Goal: Task Accomplishment & Management: Manage account settings

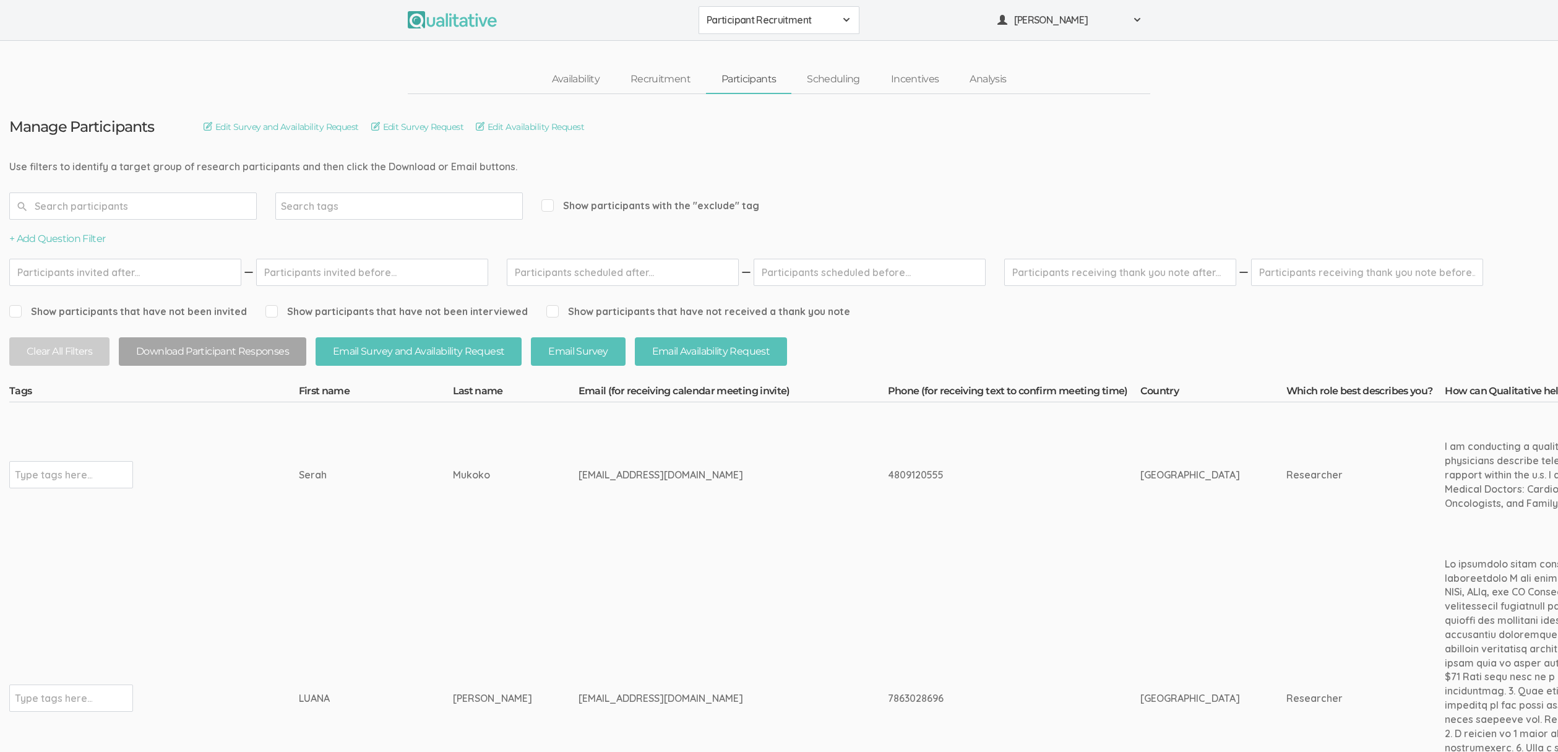
click at [747, 31] on button "Participant Recruitment" at bounding box center [778, 20] width 161 height 28
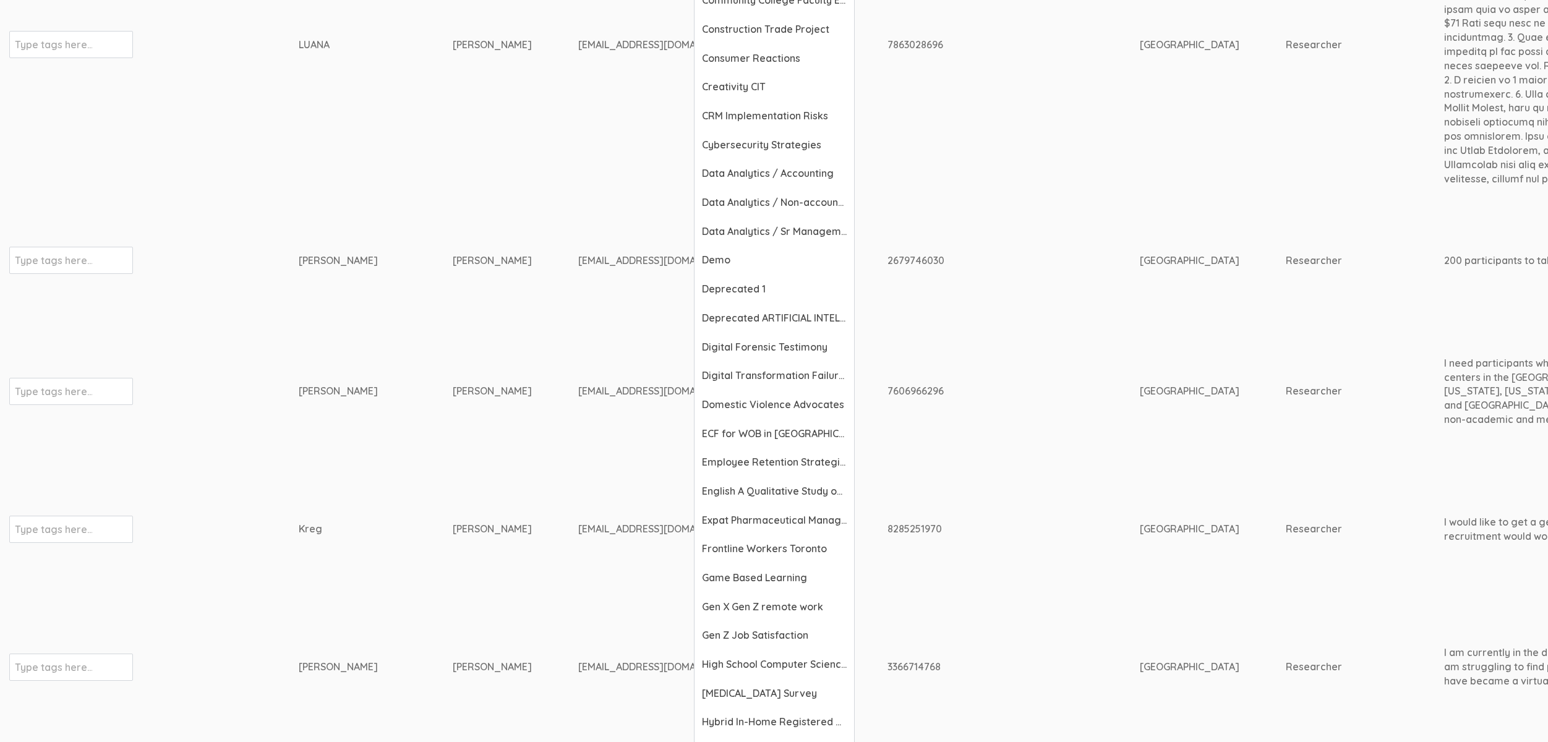
scroll to position [706, 0]
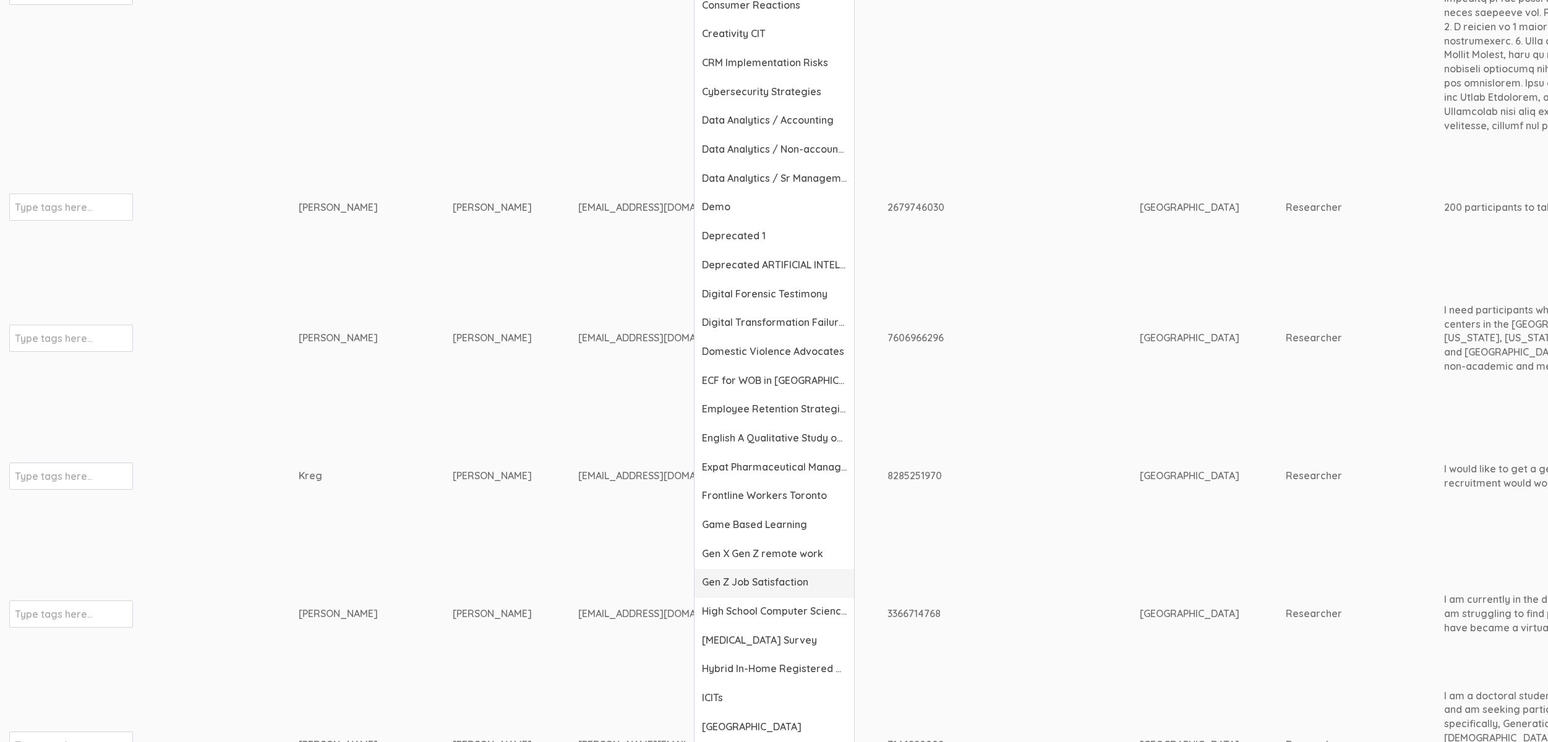
click at [780, 578] on span "Gen Z Job Satisfaction" at bounding box center [774, 582] width 145 height 14
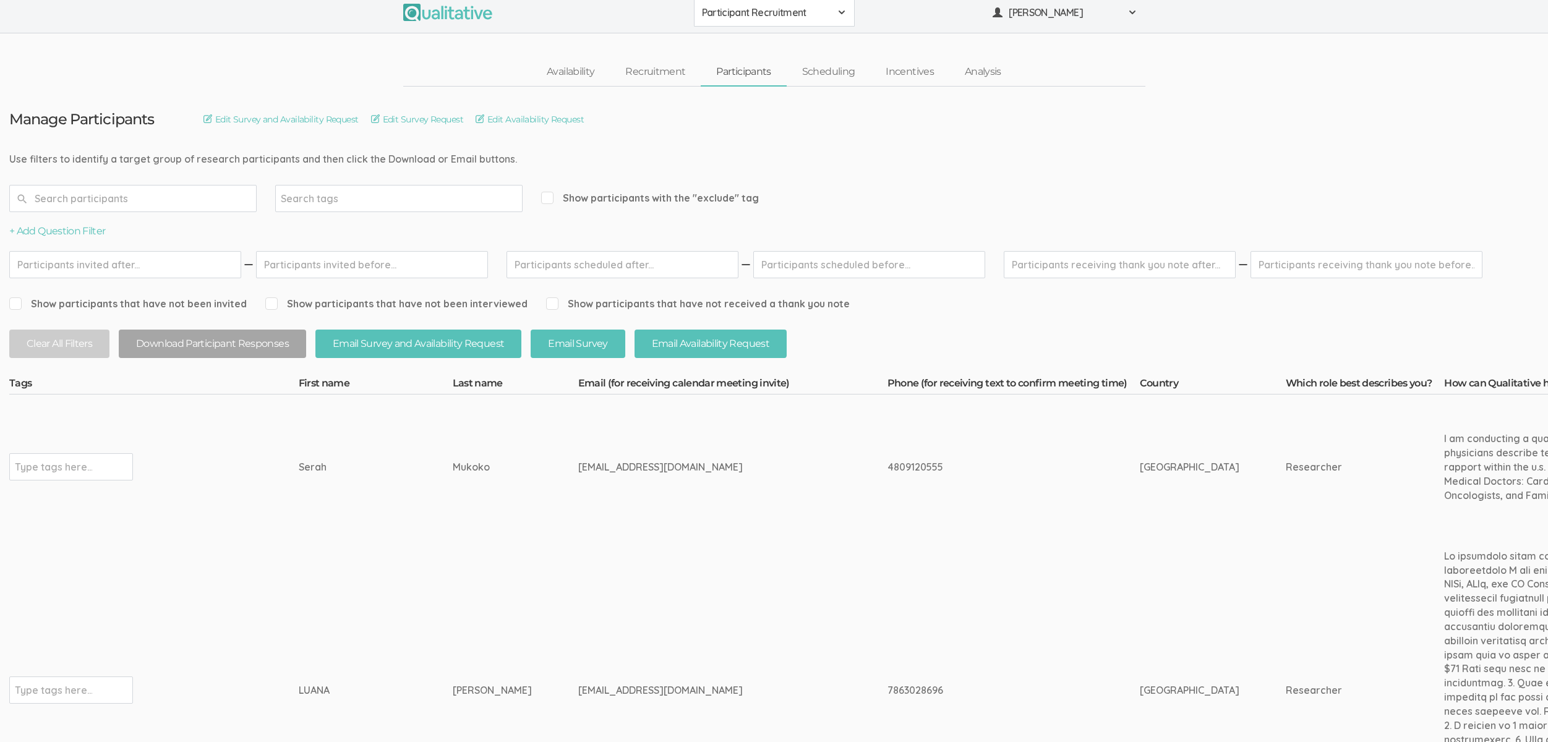
scroll to position [0, 0]
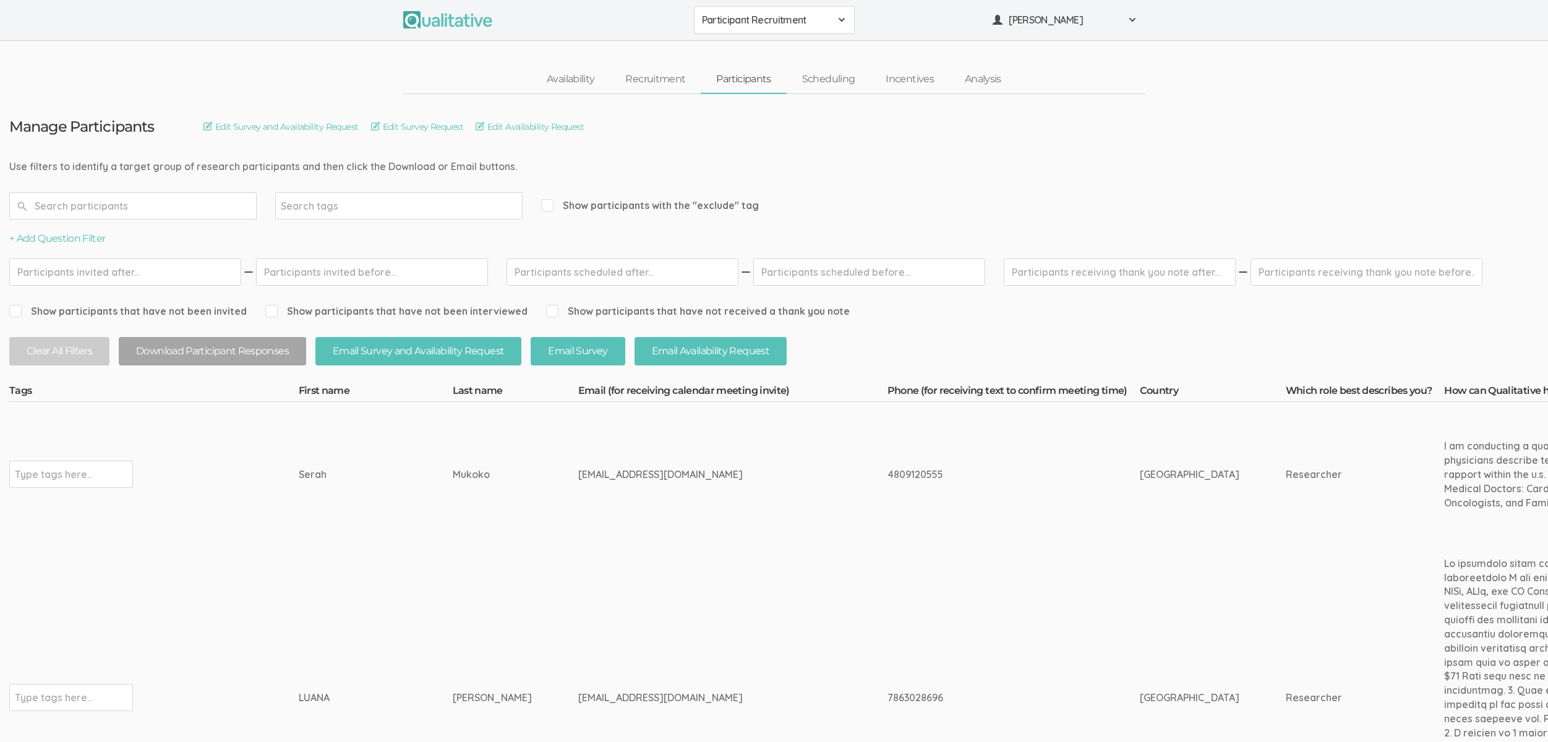
click at [351, 441] on td "Serah" at bounding box center [376, 474] width 154 height 145
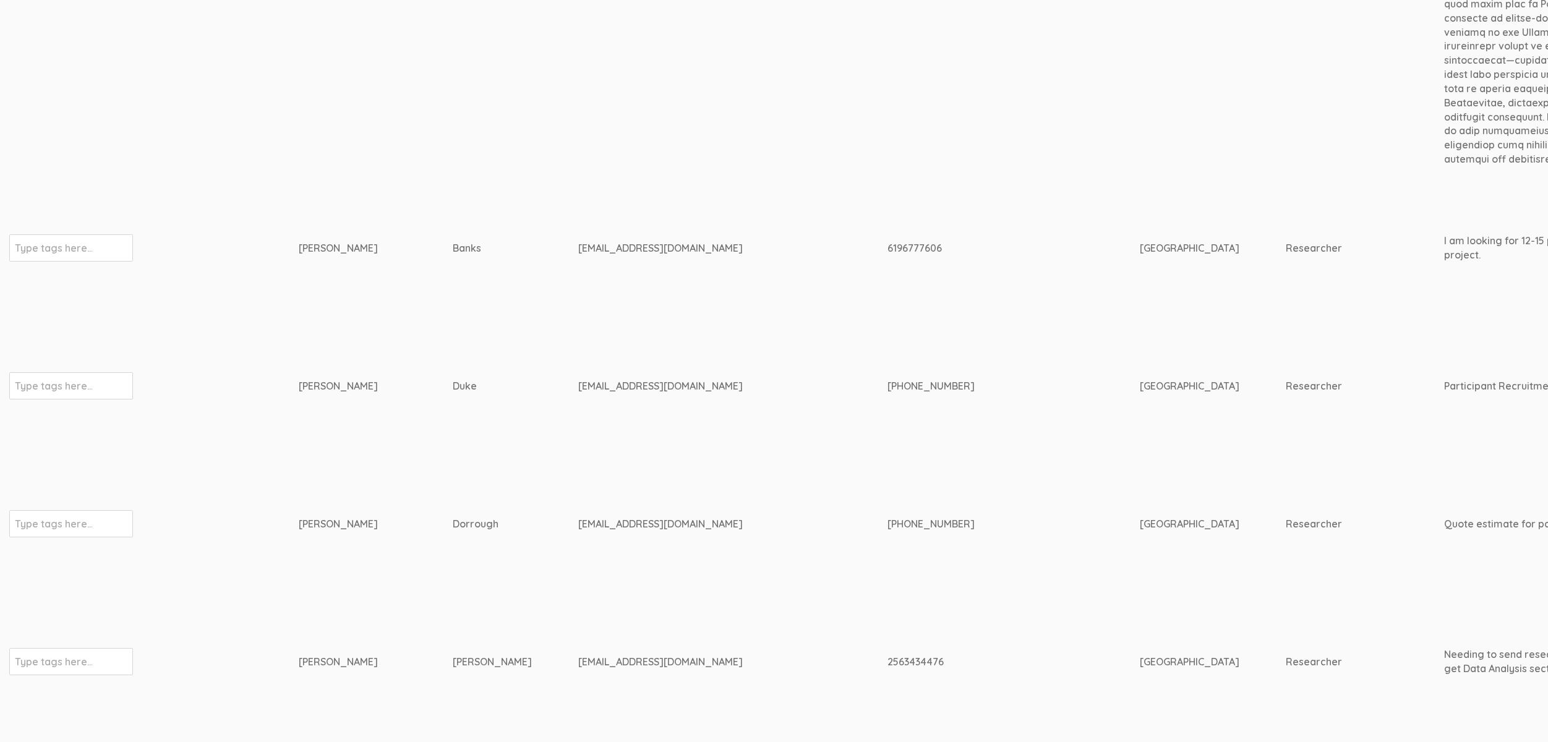
scroll to position [2824, 3889]
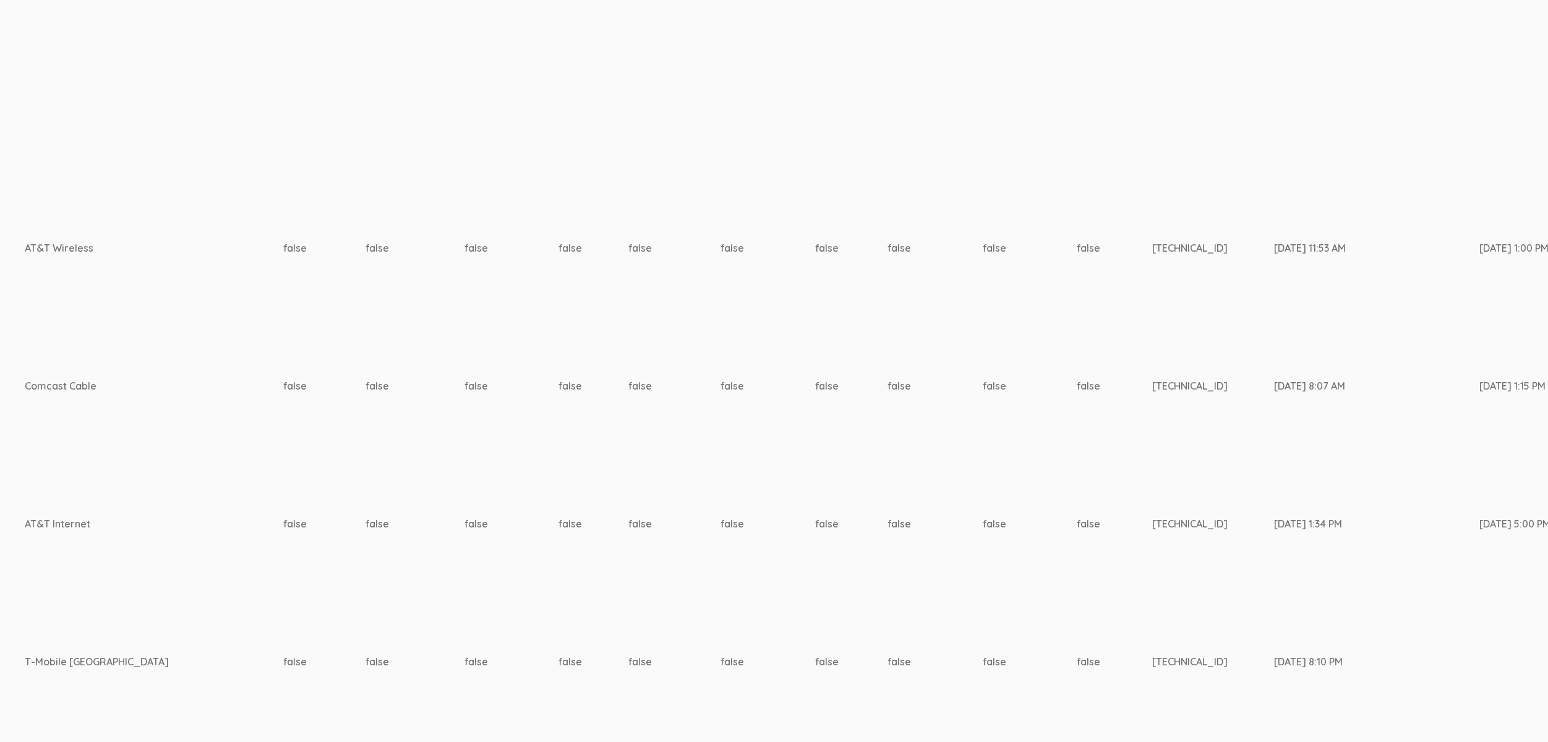
click at [888, 596] on td "false" at bounding box center [935, 661] width 95 height 131
click at [1152, 549] on td "[TECHNICAL_ID]" at bounding box center [1213, 524] width 122 height 145
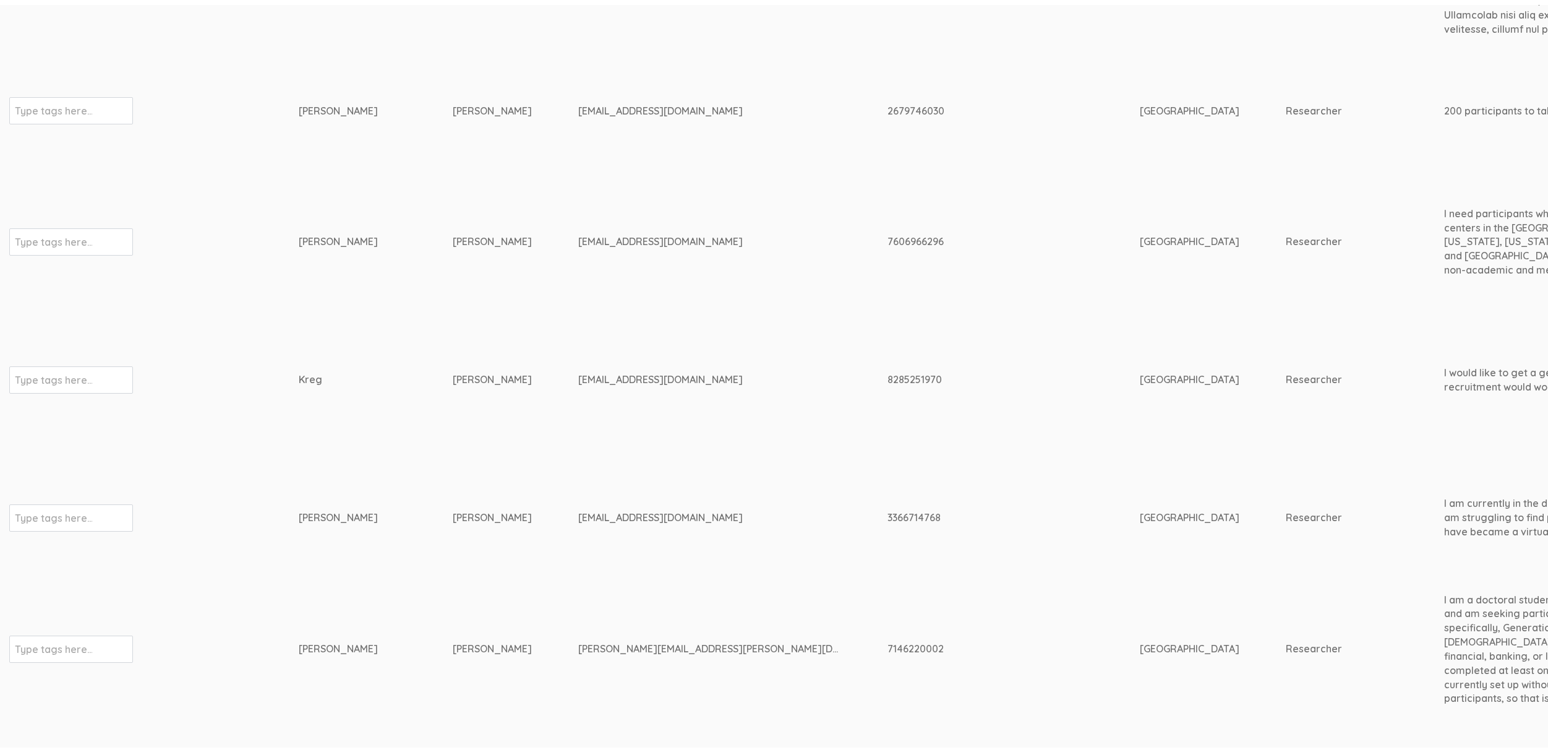
scroll to position [0, 0]
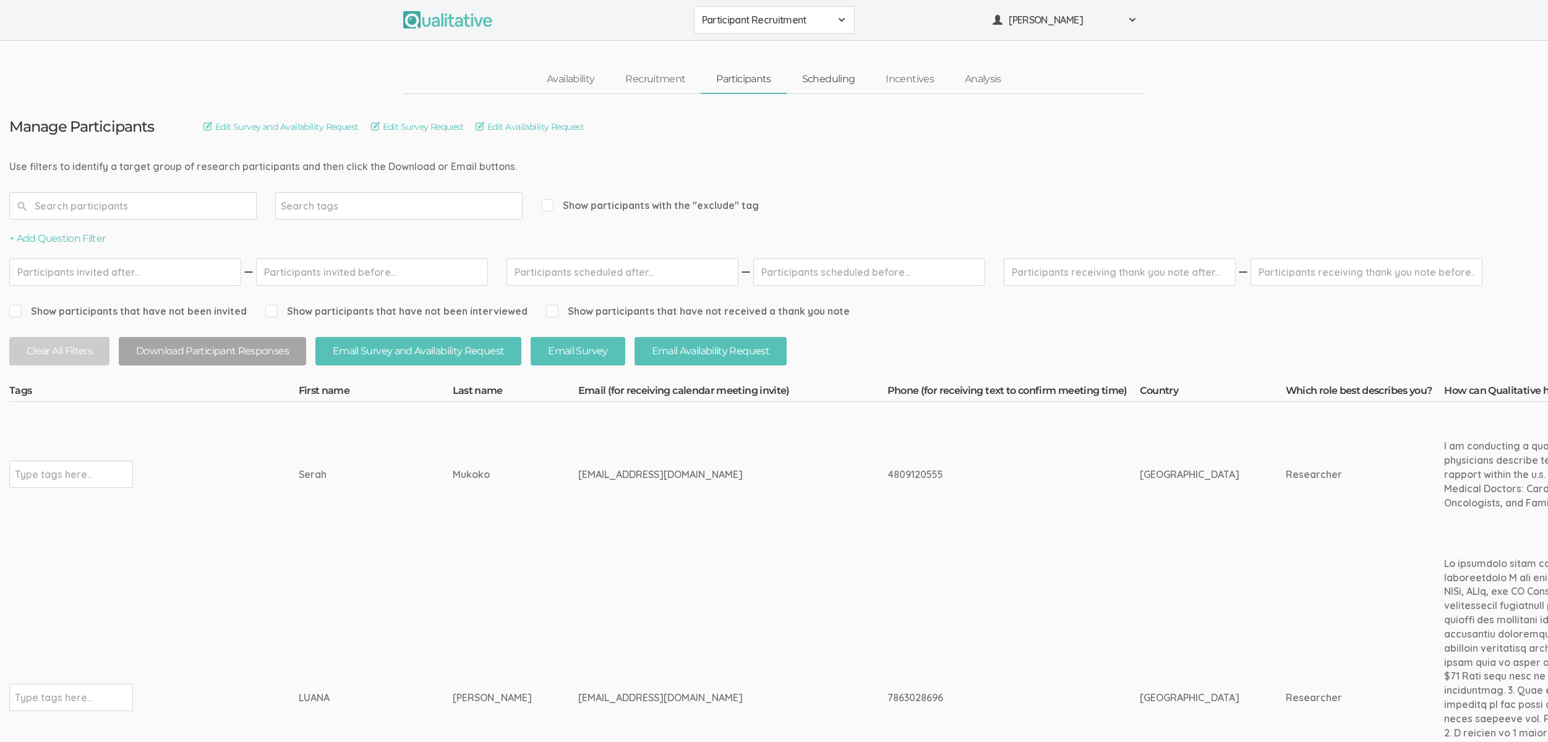
click at [838, 67] on link "Scheduling" at bounding box center [829, 79] width 84 height 27
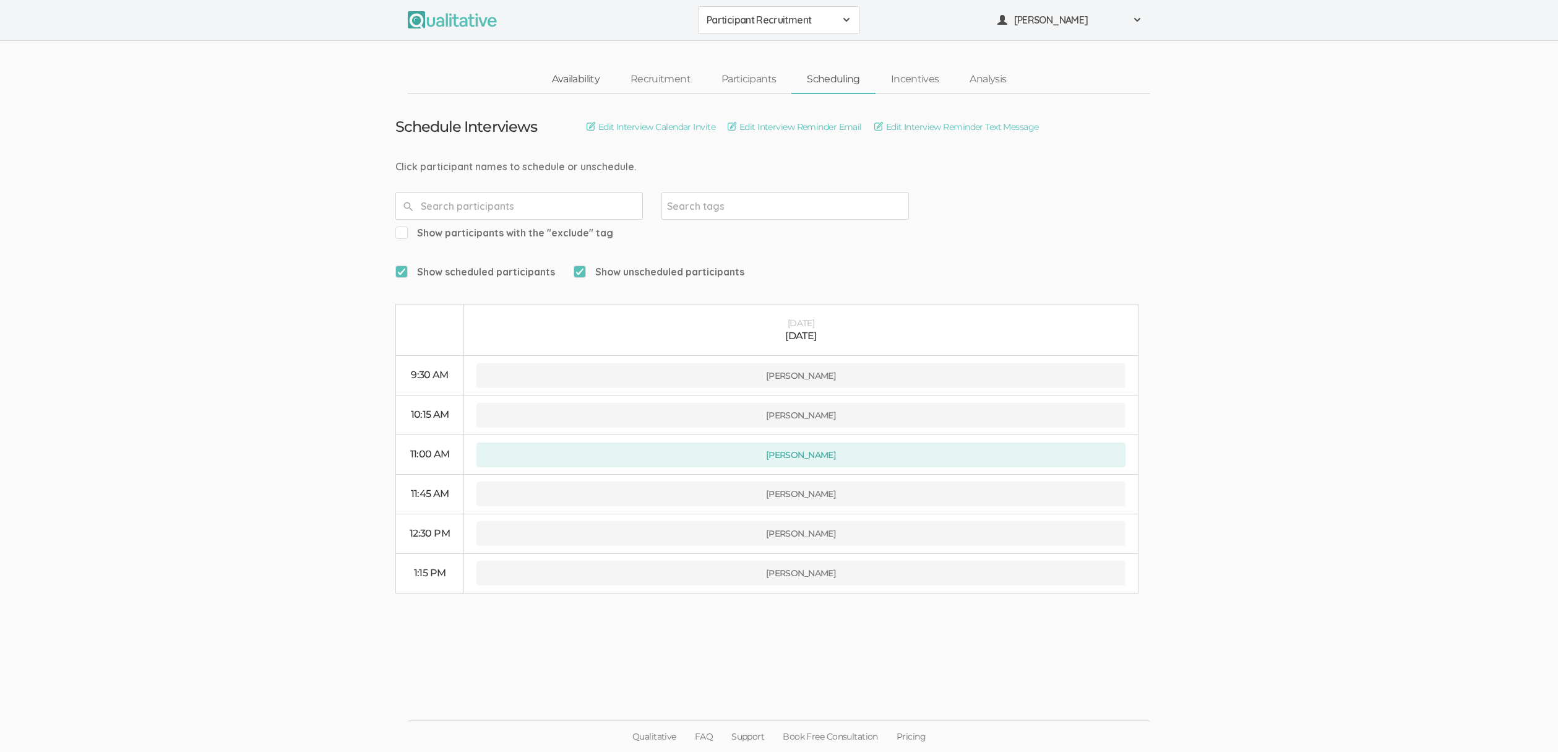
click at [557, 85] on link "Availability" at bounding box center [575, 79] width 79 height 27
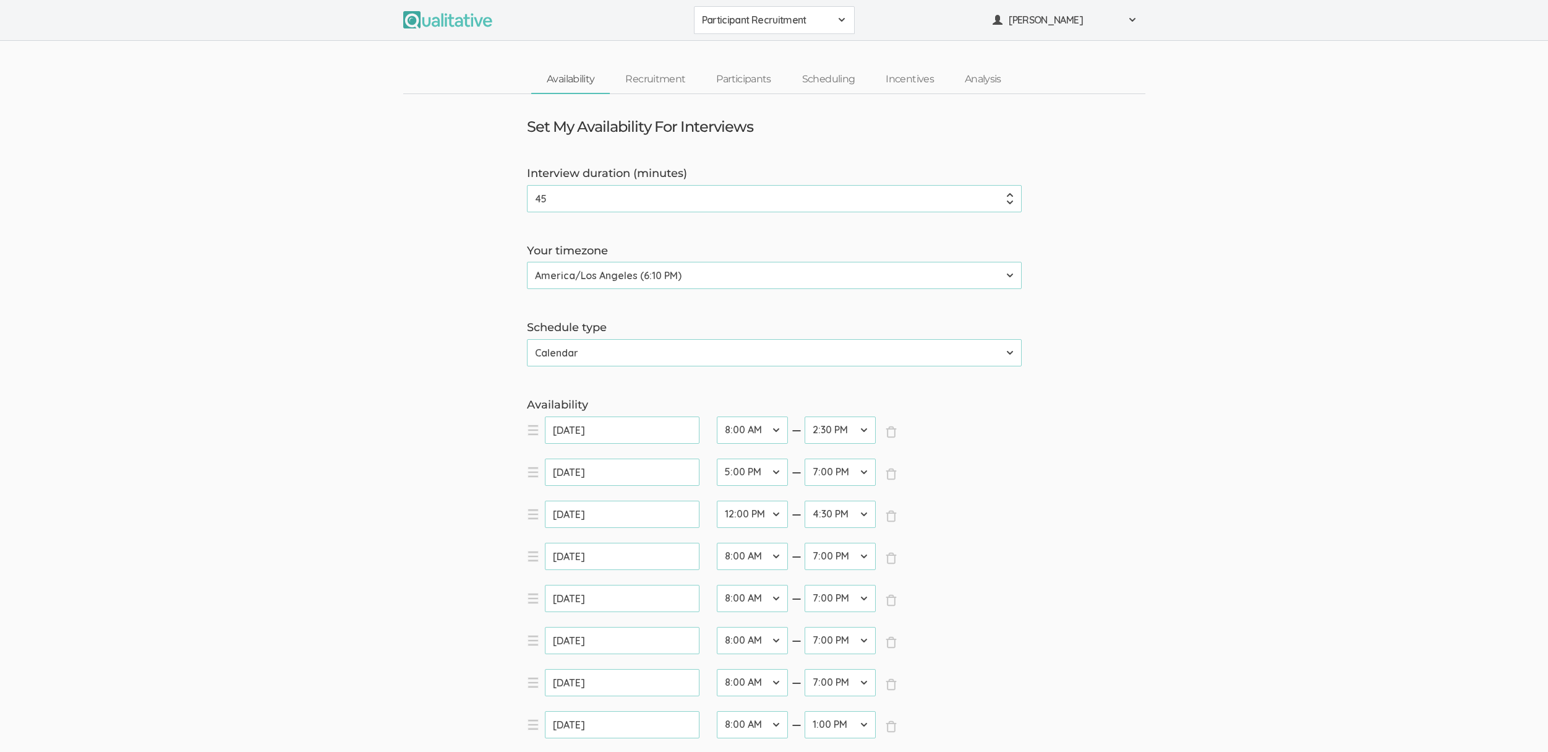
click at [744, 562] on select "12:00 AM 12:30 AM 1:00 AM 1:30 AM 2:00 AM 2:30 AM 3:00 AM 3:30 AM 4:00 AM 4:30 …" at bounding box center [752, 555] width 71 height 27
click at [753, 76] on link "Participants" at bounding box center [743, 79] width 85 height 27
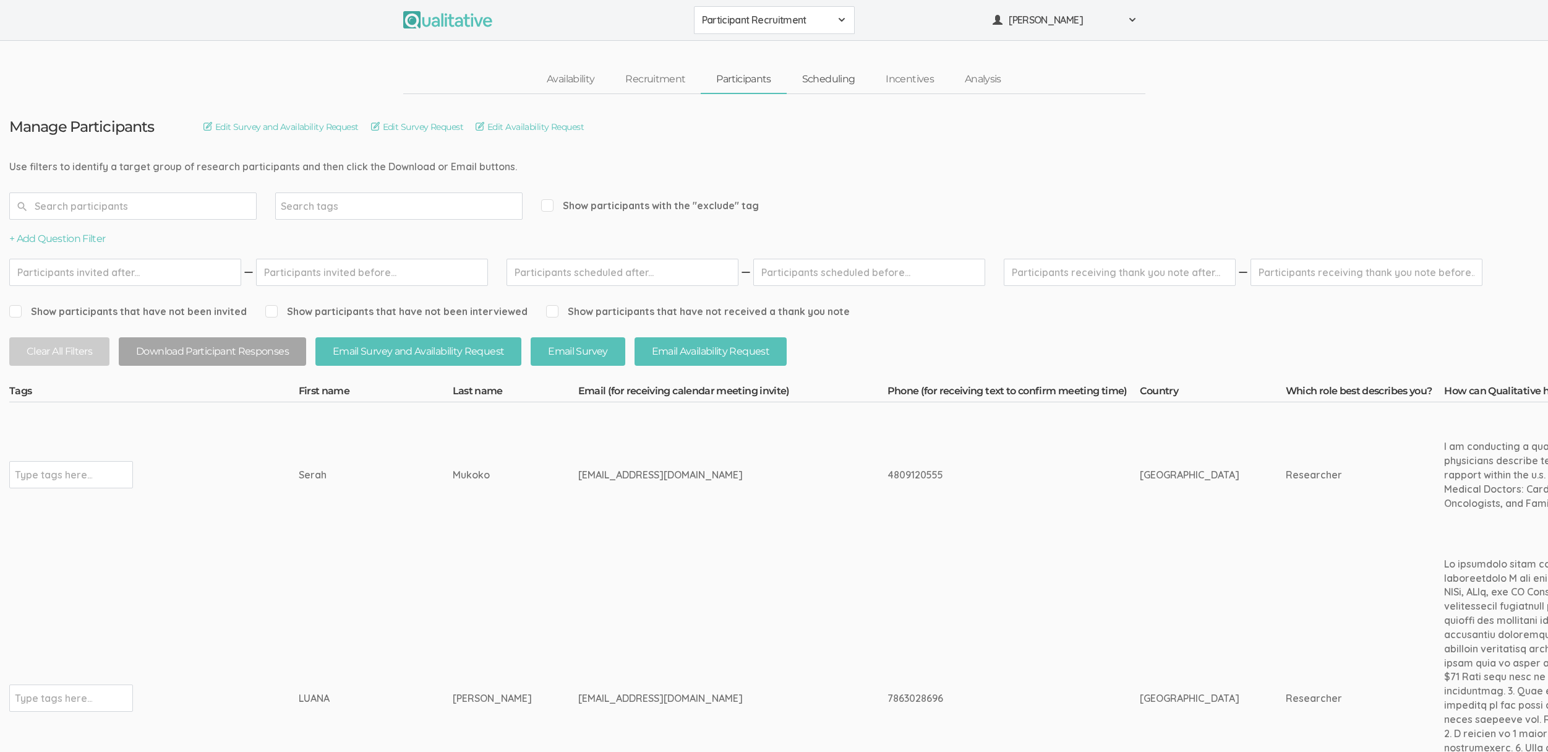
click at [842, 79] on link "Scheduling" at bounding box center [829, 79] width 84 height 27
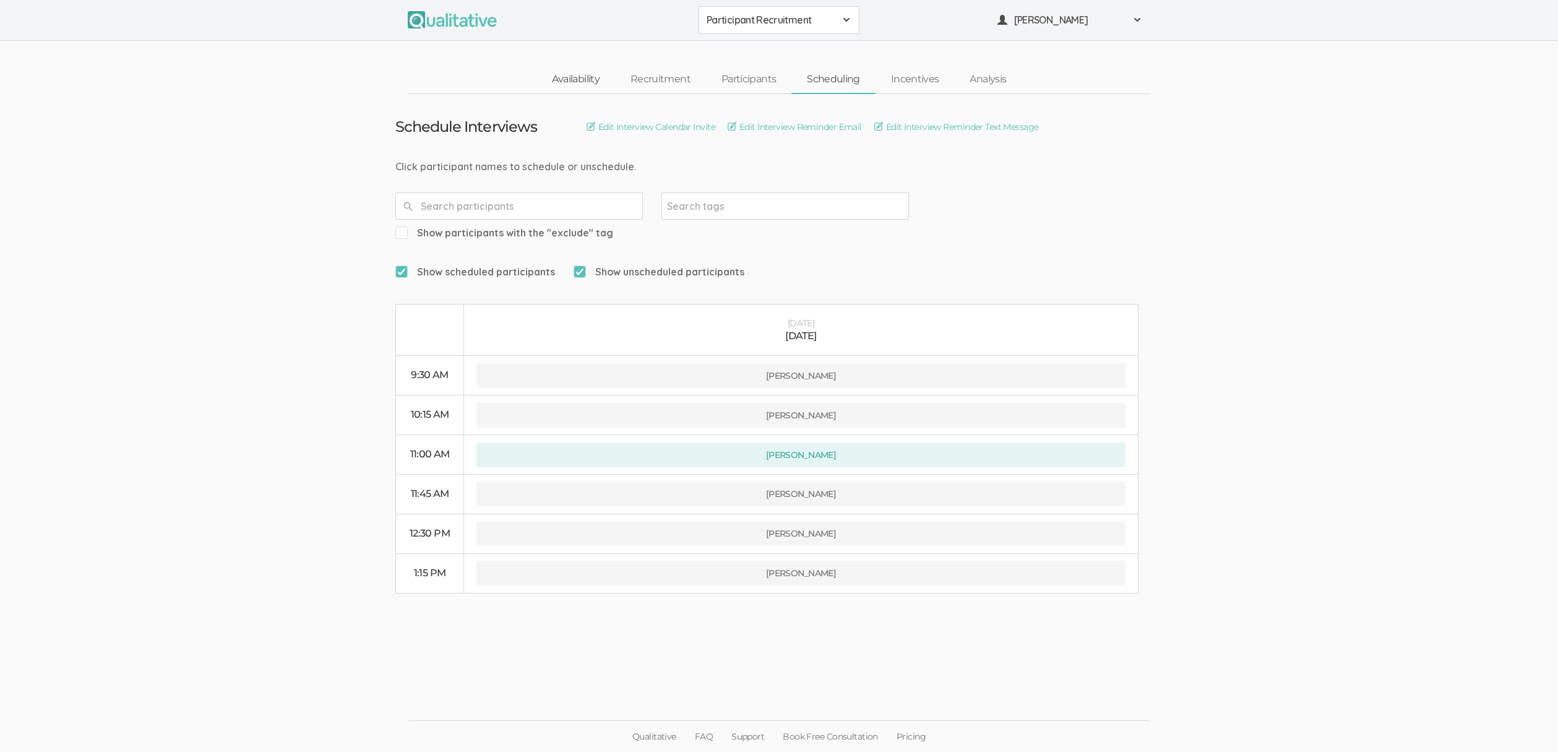
click at [576, 79] on link "Availability" at bounding box center [575, 79] width 79 height 27
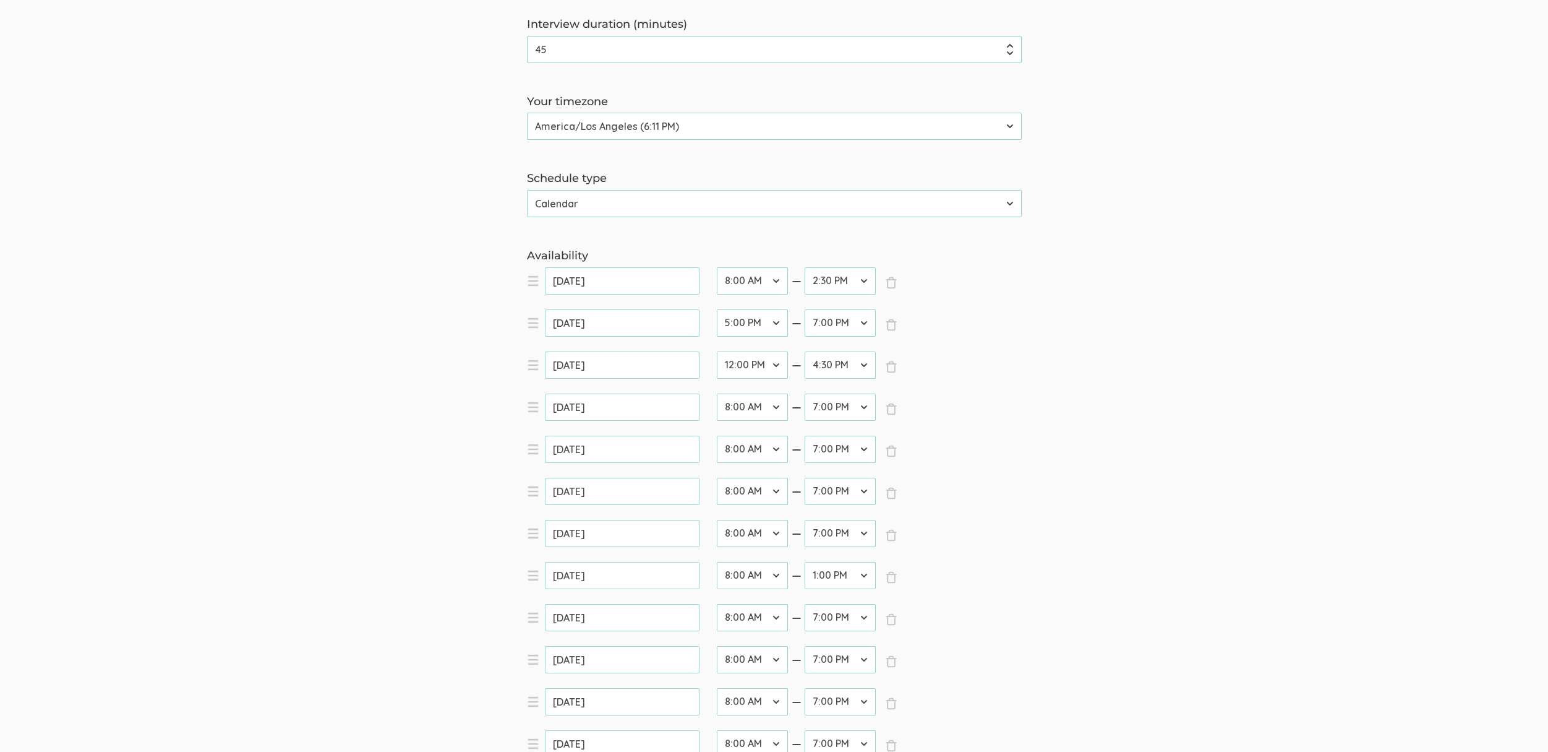
scroll to position [149, 0]
click at [748, 408] on select "12:00 AM 12:30 AM 1:00 AM 1:30 AM 2:00 AM 2:30 AM 3:00 AM 3:30 AM 4:00 AM 4:30 …" at bounding box center [752, 406] width 71 height 27
select select "22"
click at [717, 393] on select "12:00 AM 12:30 AM 1:00 AM 1:30 AM 2:00 AM 2:30 AM 3:00 AM 3:30 AM 4:00 AM 4:30 …" at bounding box center [752, 406] width 71 height 27
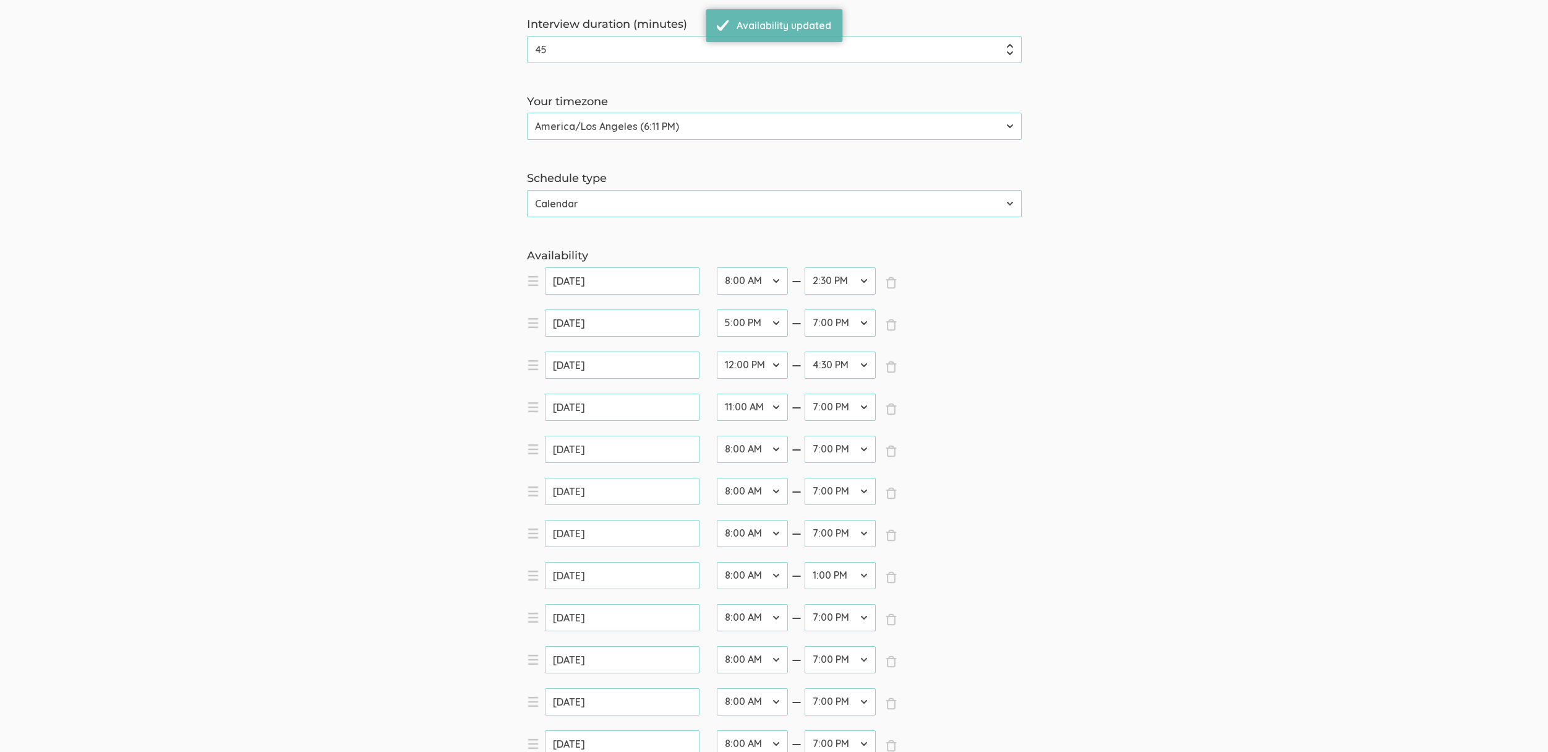
scroll to position [801, 0]
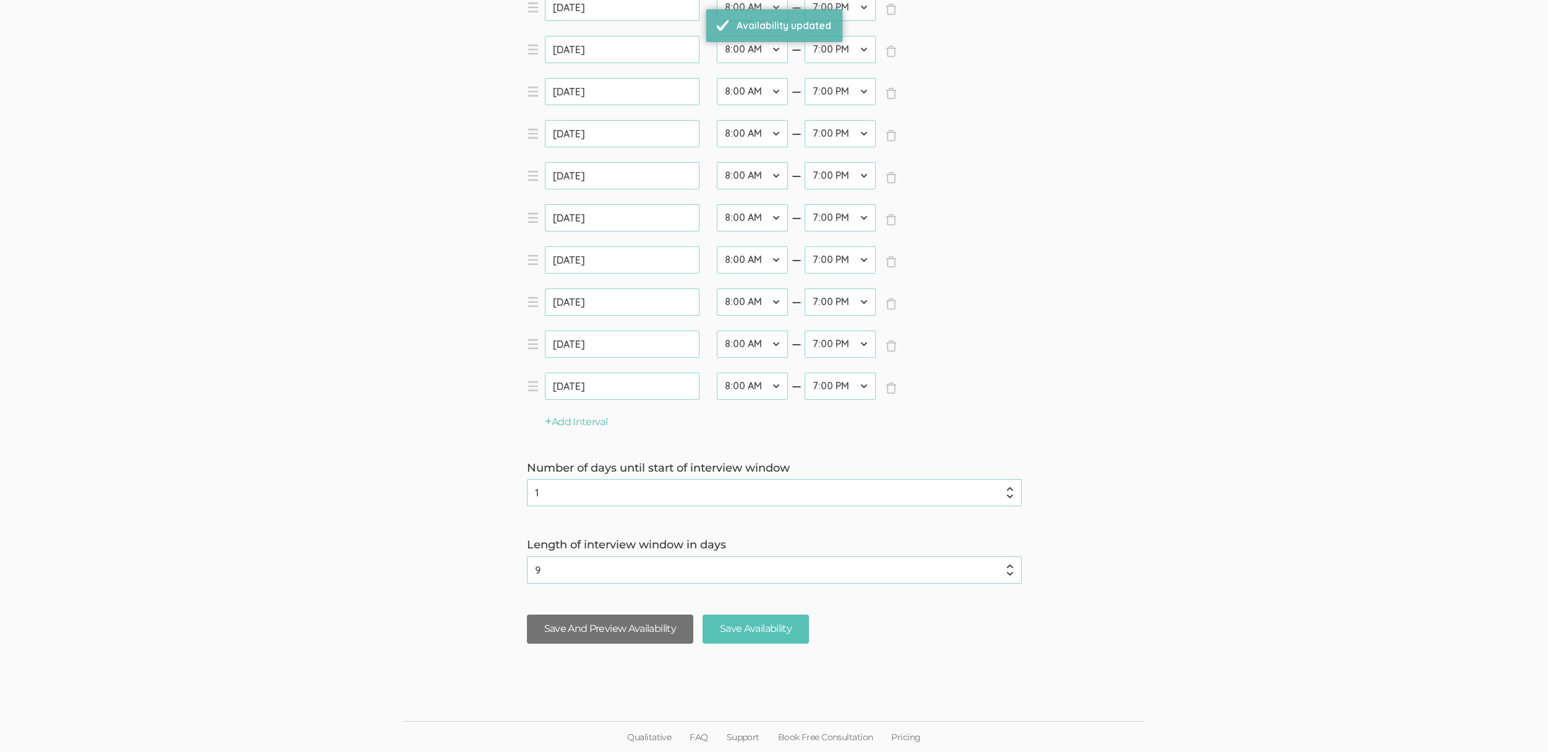
click at [580, 630] on button "Save And Preview Availability" at bounding box center [610, 628] width 166 height 29
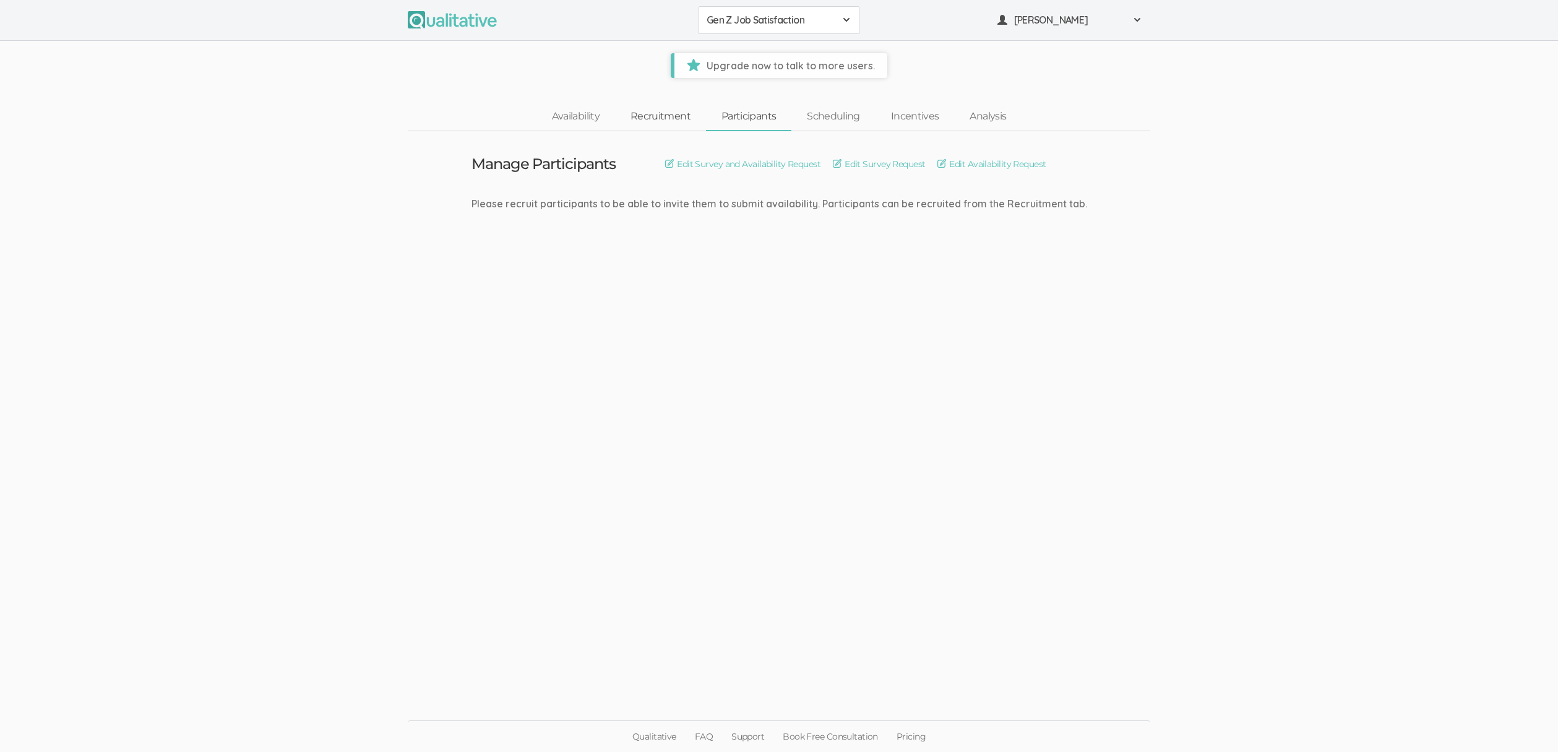
click at [652, 116] on link "Recruitment" at bounding box center [660, 116] width 91 height 27
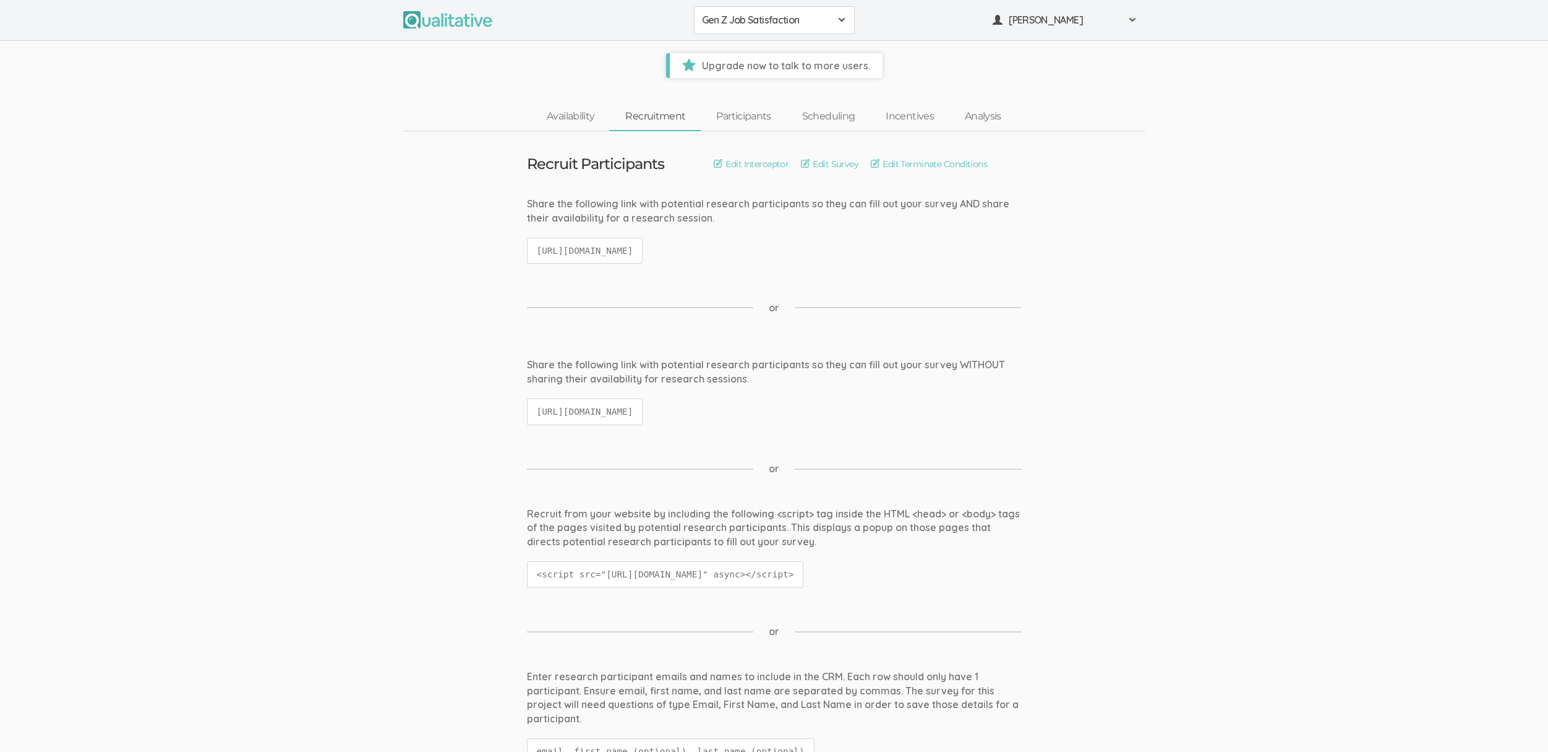
click at [625, 254] on code "[URL][DOMAIN_NAME]" at bounding box center [585, 251] width 116 height 27
copy ui-view "https://qualitative.io/screener/68d9c8158c6819a81742406c"
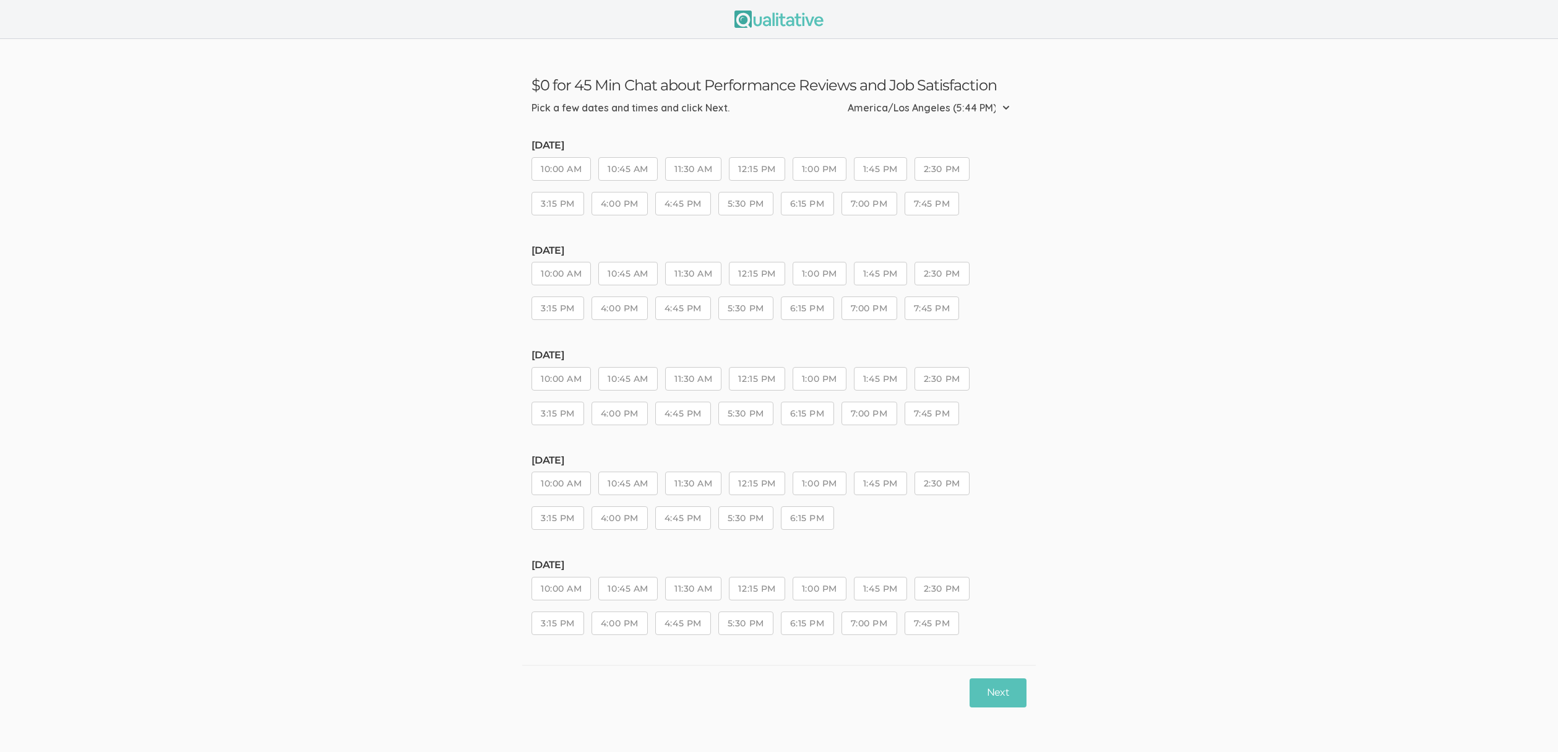
click at [739, 411] on button "5:30 PM" at bounding box center [745, 413] width 55 height 24
click at [753, 523] on button "5:30 PM" at bounding box center [745, 518] width 55 height 24
click at [986, 699] on button "Next" at bounding box center [997, 692] width 57 height 29
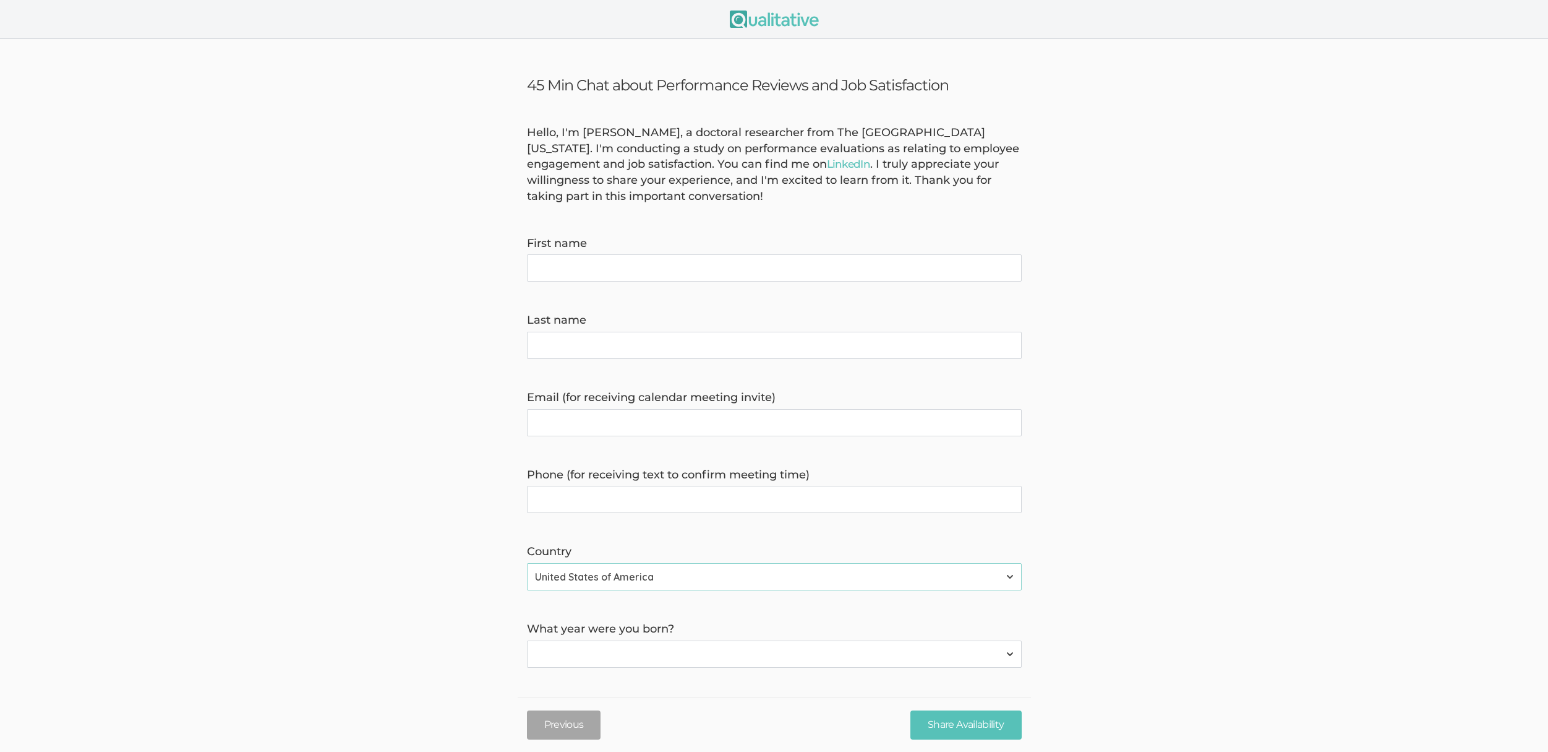
click at [658, 151] on div "Hello, I'm Vanessa Traufler-Samarripa, a doctoral researcher from The Universit…" at bounding box center [774, 165] width 513 height 80
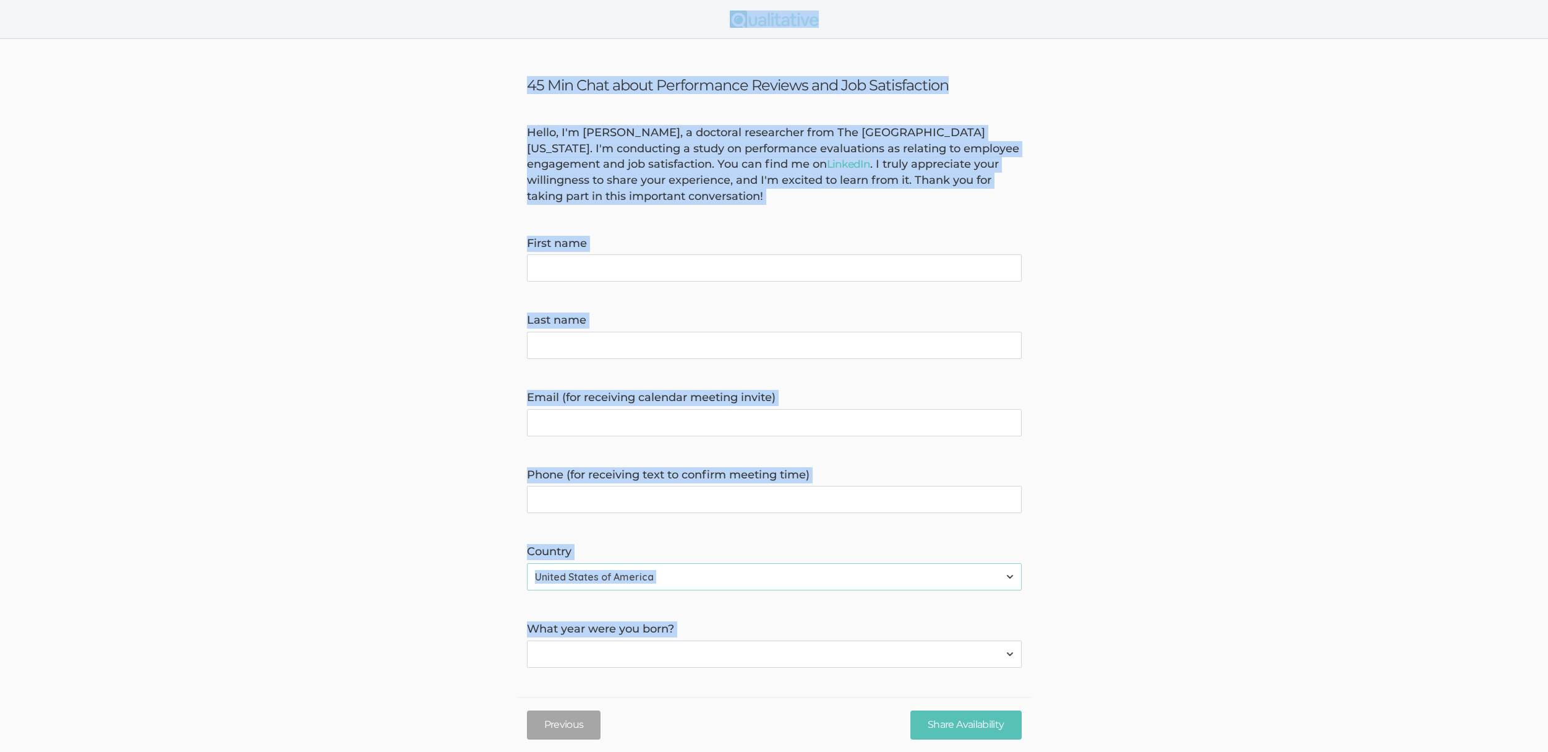
copy body "45 Min Chat about Performance Reviews and Job Satisfaction Hello, I'm Vanessa T…"
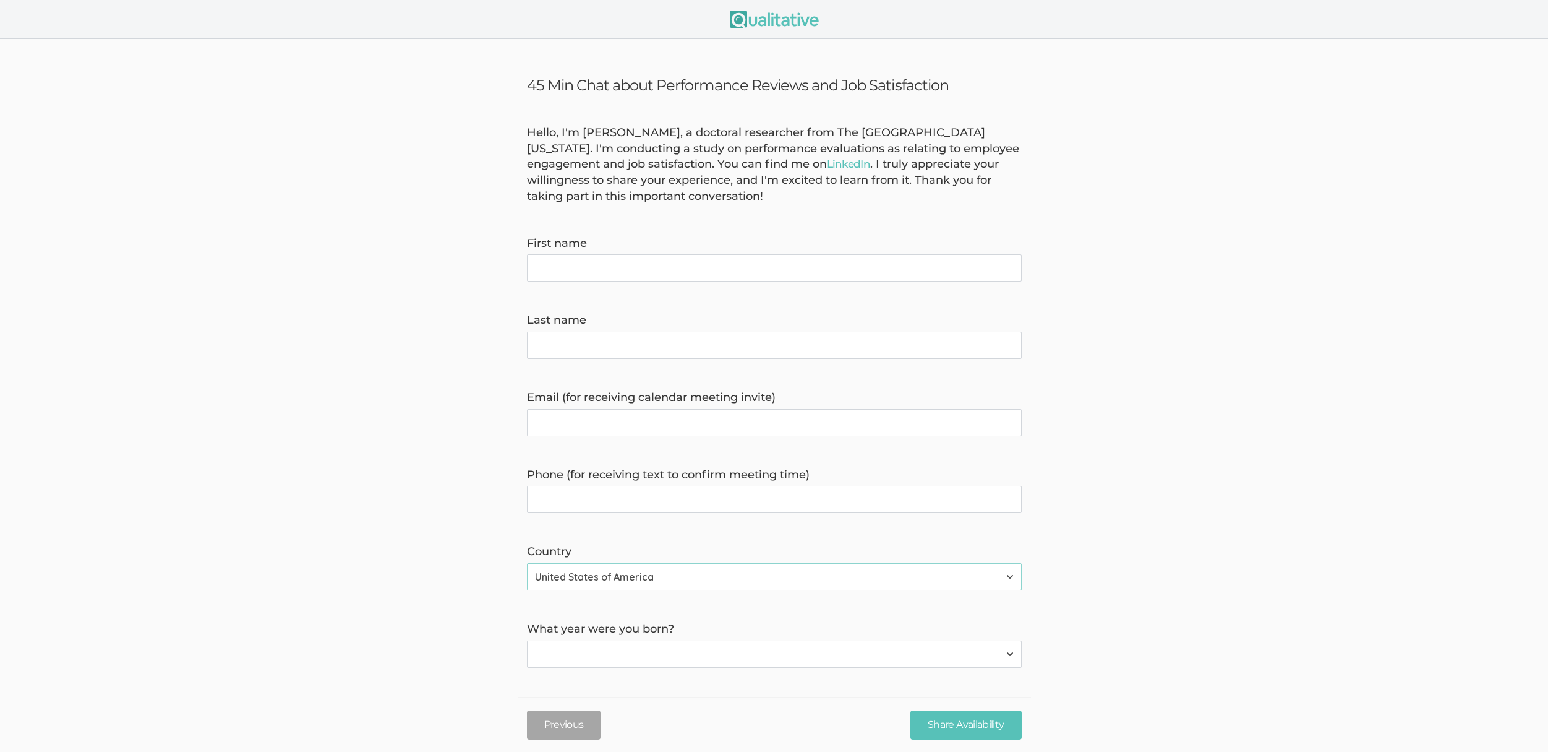
drag, startPoint x: 1109, startPoint y: 481, endPoint x: 1073, endPoint y: 516, distance: 50.7
click at [1112, 485] on form "Hello, I'm Vanessa Traufler-Samarripa, a doctoral researcher from The Universit…" at bounding box center [774, 469] width 1548 height 689
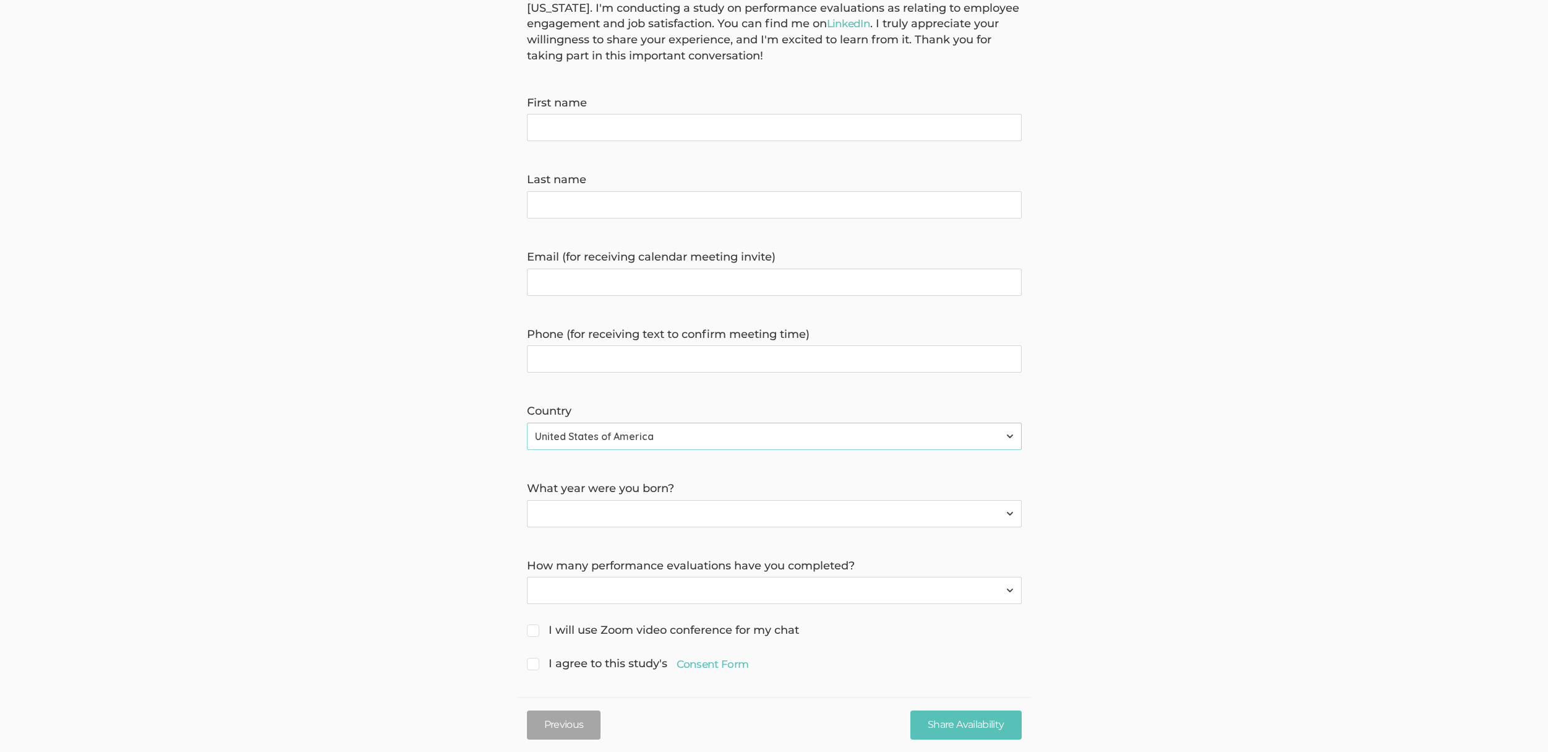
scroll to position [148, 0]
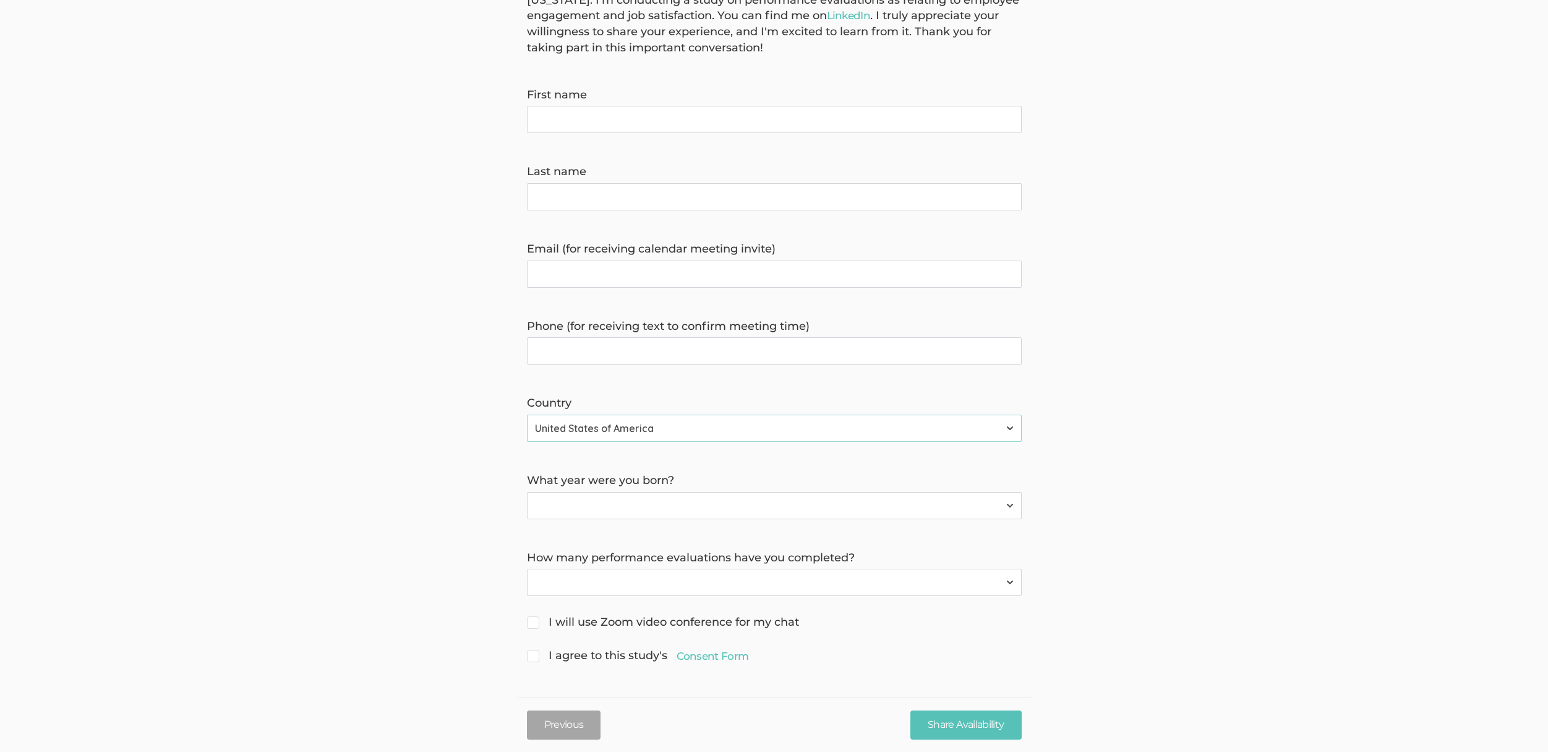
click at [620, 507] on select "Before 1946 1946-1964 1965-1980 1981-1996 1997-2007 After 2007" at bounding box center [774, 505] width 495 height 27
select select "1"
click at [527, 492] on select "Before 1946 1946-1964 1965-1980 1981-1996 1997-2007 After 2007" at bounding box center [774, 505] width 495 height 27
click at [585, 580] on select "0 1-5 5+" at bounding box center [774, 581] width 495 height 27
select select "1"
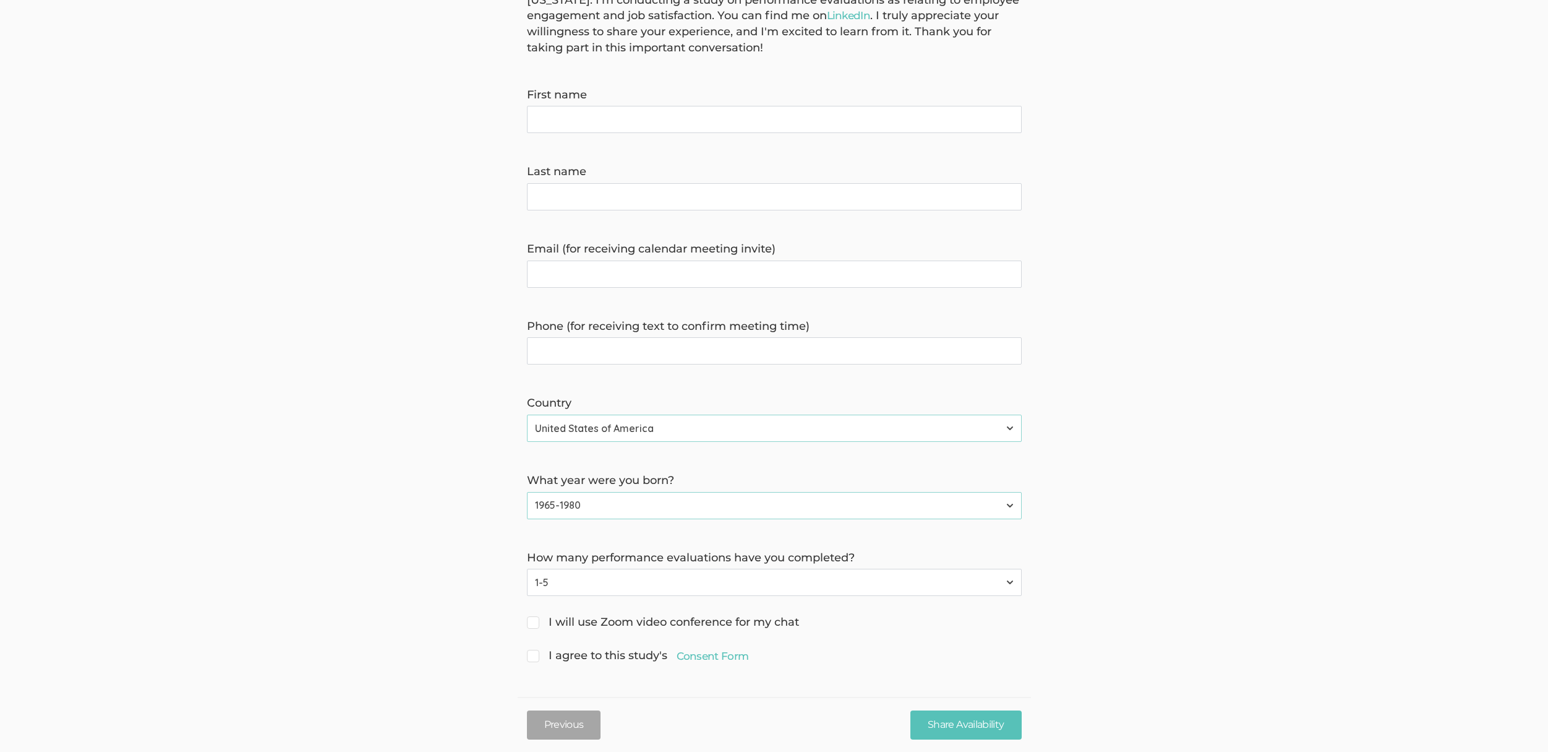
click at [527, 568] on select "0 1-5 5+" at bounding box center [774, 581] width 495 height 27
drag, startPoint x: 616, startPoint y: 554, endPoint x: 611, endPoint y: 387, distance: 167.1
click at [611, 387] on form "Hello, I'm Vanessa Traufler-Samarripa, a doctoral researcher from The Universit…" at bounding box center [774, 320] width 1548 height 689
click at [655, 434] on select "Afghanistan Åland Islands Albania Algeria American Samoa Andorra Angola Anguill…" at bounding box center [774, 427] width 495 height 27
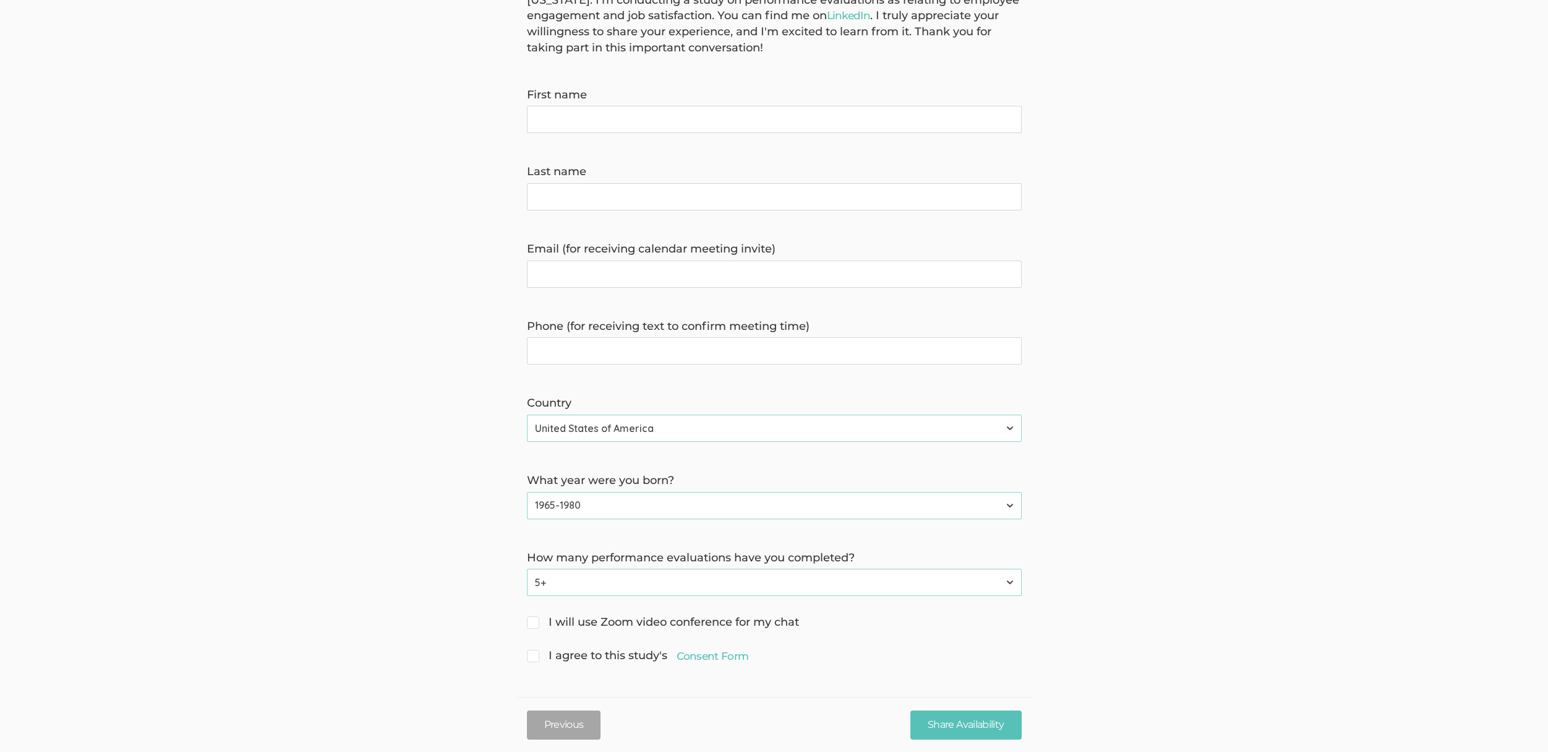
click at [603, 432] on select "Afghanistan Åland Islands Albania Algeria American Samoa Andorra Angola Anguill…" at bounding box center [774, 427] width 495 height 27
select select "228"
click at [527, 414] on select "Afghanistan Åland Islands Albania Algeria American Samoa Andorra Angola Anguill…" at bounding box center [774, 427] width 495 height 27
click at [576, 428] on select "Afghanistan Åland Islands Albania Algeria American Samoa Andorra Angola Anguill…" at bounding box center [774, 427] width 495 height 27
click at [689, 499] on select "Before 1946 1946-1964 1965-1980 1981-1996 1997-2007 After 2007" at bounding box center [774, 505] width 495 height 27
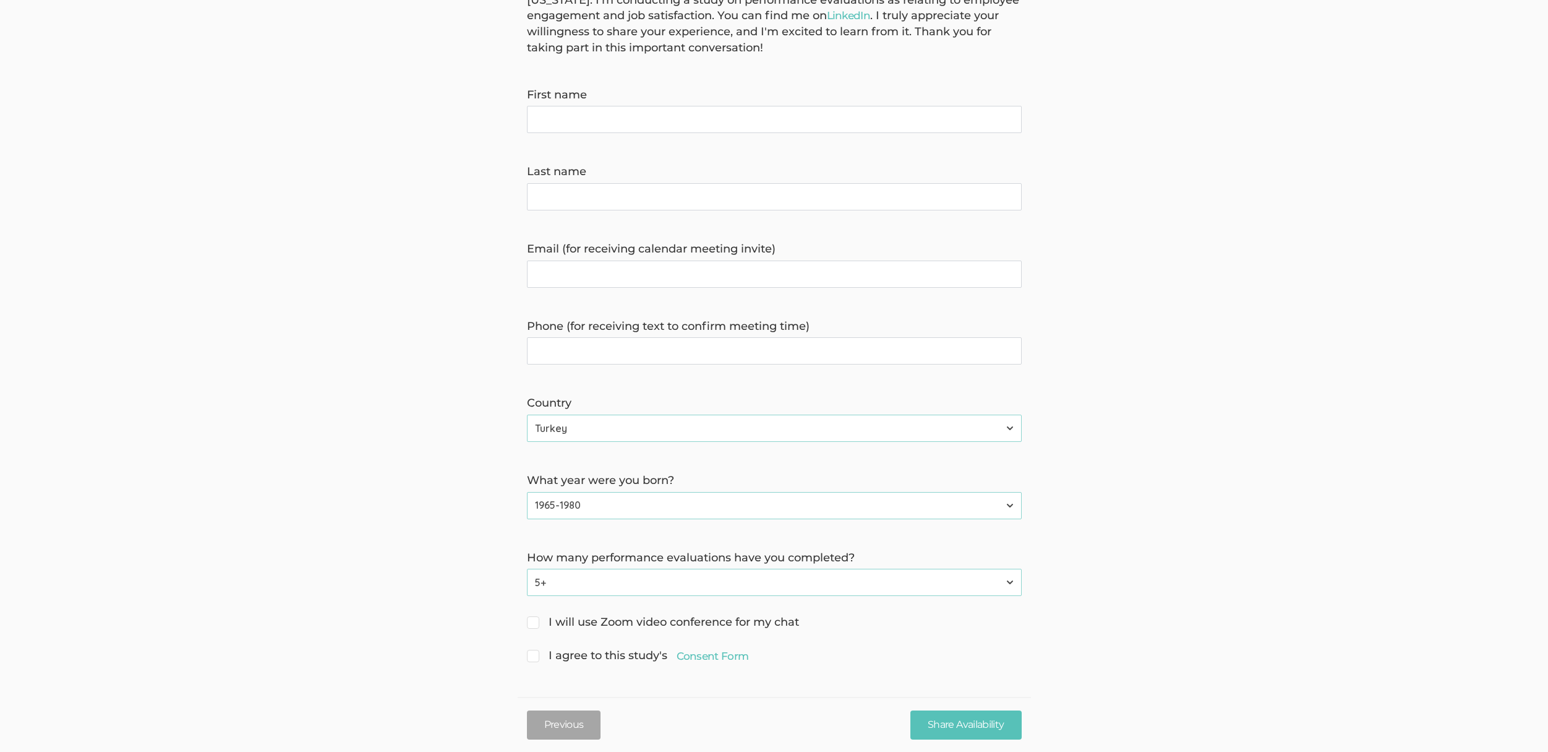
click at [569, 513] on select "Before 1946 1946-1964 1965-1980 1981-1996 1997-2007 After 2007" at bounding box center [774, 505] width 495 height 27
click at [606, 591] on select "0 1-5 5+" at bounding box center [774, 581] width 495 height 27
click at [699, 655] on link "Consent Form" at bounding box center [713, 655] width 72 height 15
click at [374, 333] on form "Hello, I'm Vanessa Traufler-Samarripa, a doctoral researcher from The Universit…" at bounding box center [774, 320] width 1548 height 689
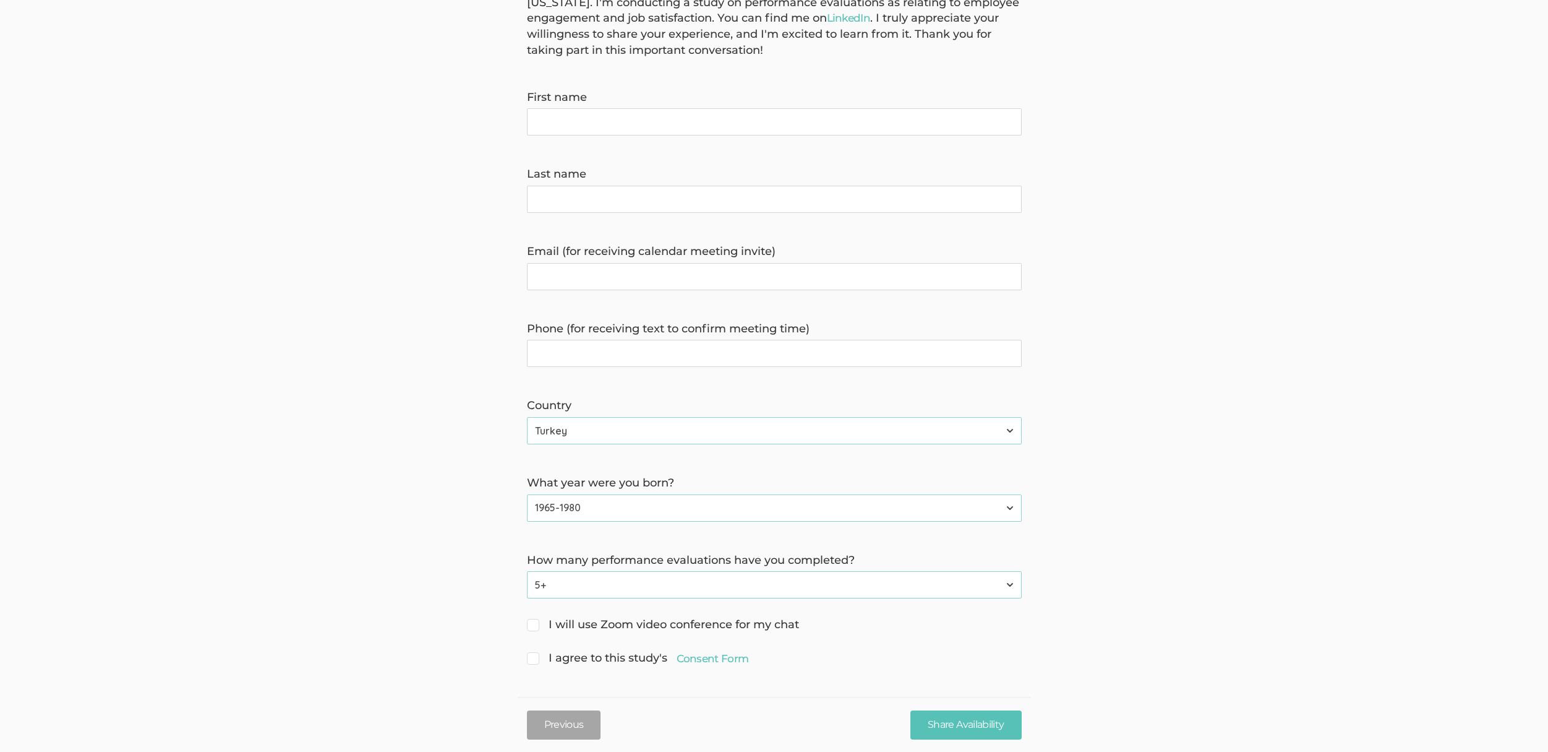
click at [398, 362] on form "Hello, I'm Vanessa Traufler-Samarripa, a doctoral researcher from The Universit…" at bounding box center [774, 323] width 1548 height 689
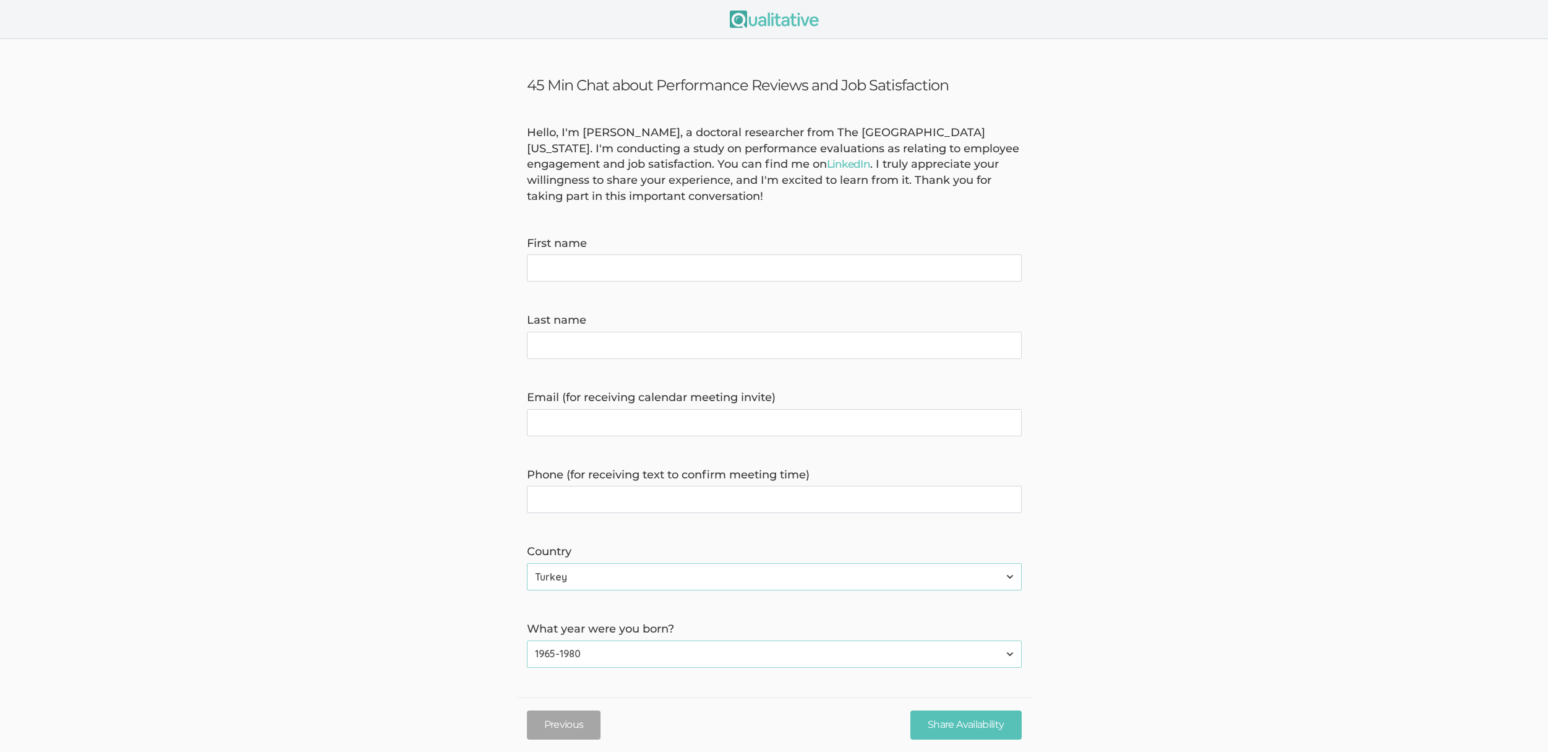
click at [379, 370] on form "Hello, I'm Vanessa Traufler-Samarripa, a doctoral researcher from The Universit…" at bounding box center [774, 469] width 1548 height 689
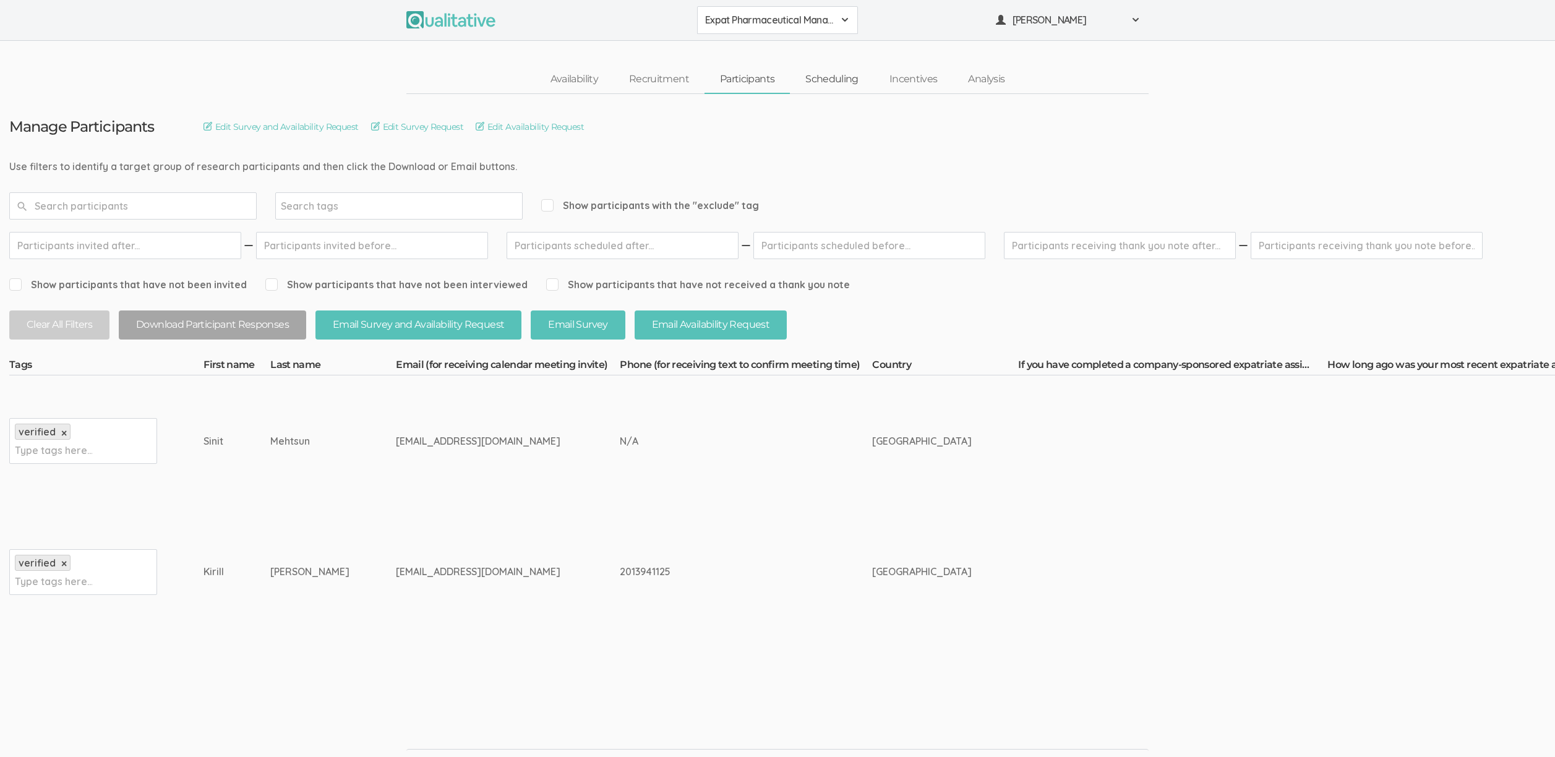
click at [830, 78] on link "Scheduling" at bounding box center [832, 79] width 84 height 27
click at [831, 78] on link "Scheduling" at bounding box center [832, 79] width 84 height 27
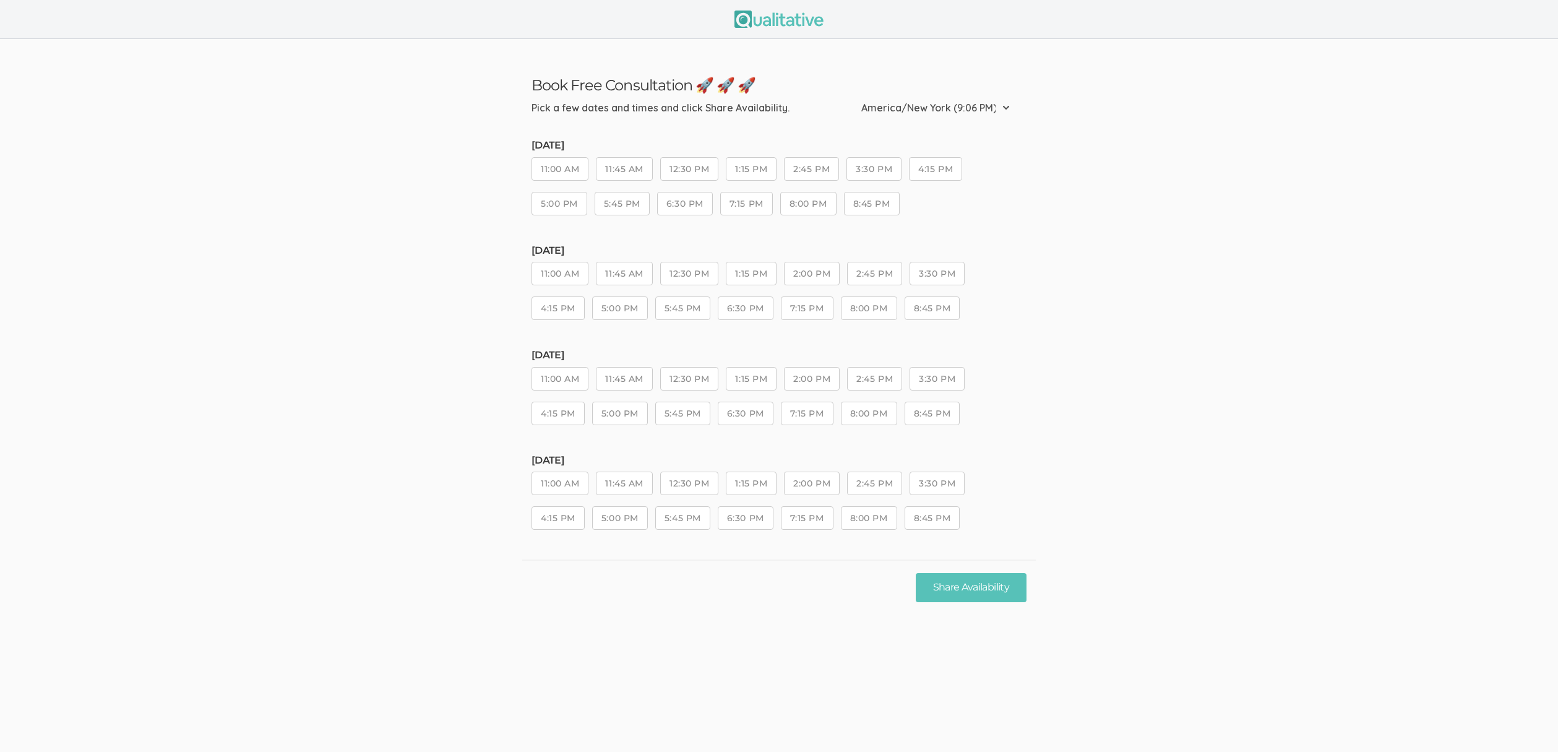
click at [459, 371] on ui-view "Book Free Consultation 🚀 🚀 🚀 Pick a few dates and times and click Share Availab…" at bounding box center [779, 326] width 1558 height 575
click at [384, 322] on ui-view "Book Free Consultation 🚀 🚀 🚀 Pick a few dates and times and click Share Availab…" at bounding box center [779, 326] width 1558 height 575
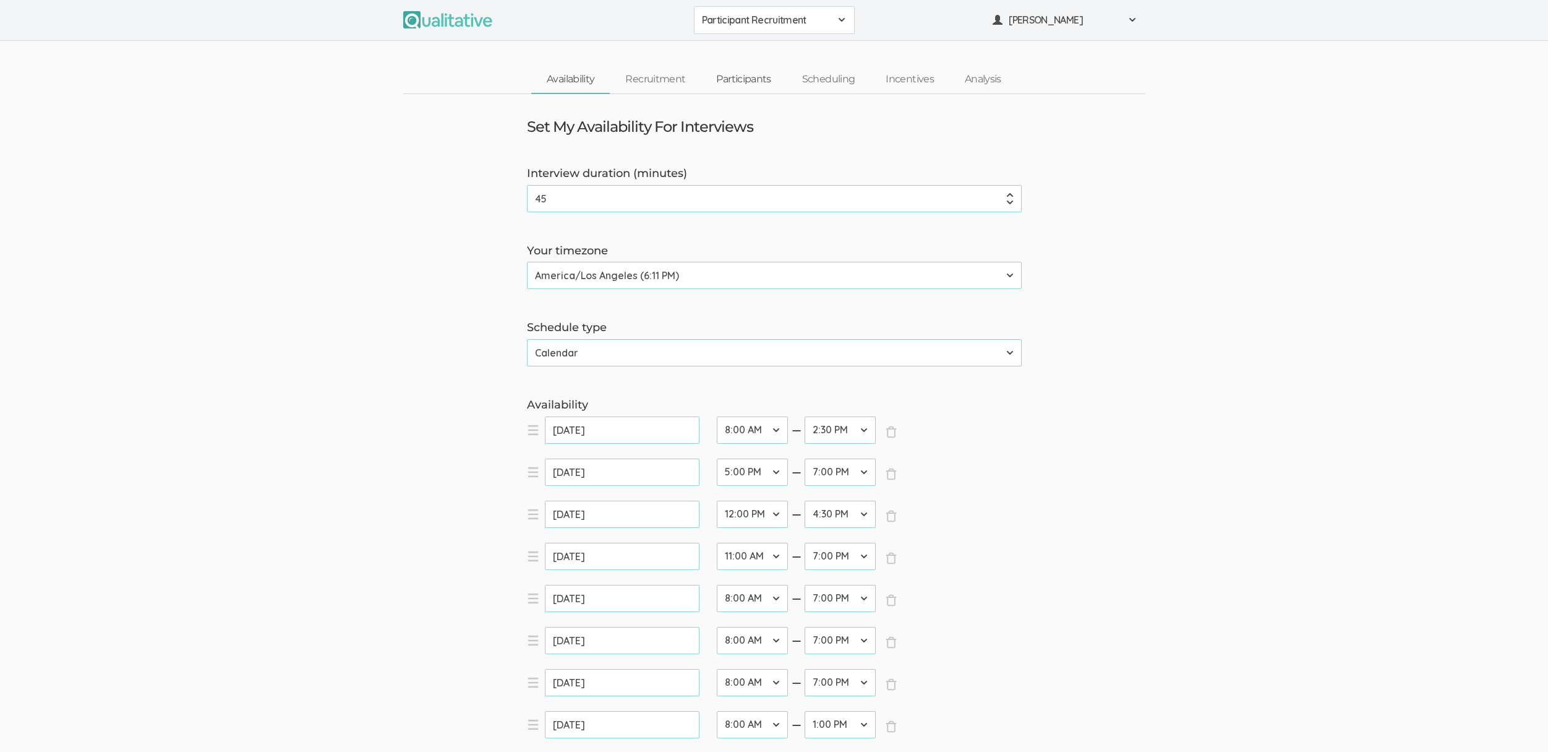
click at [745, 75] on link "Participants" at bounding box center [743, 79] width 85 height 27
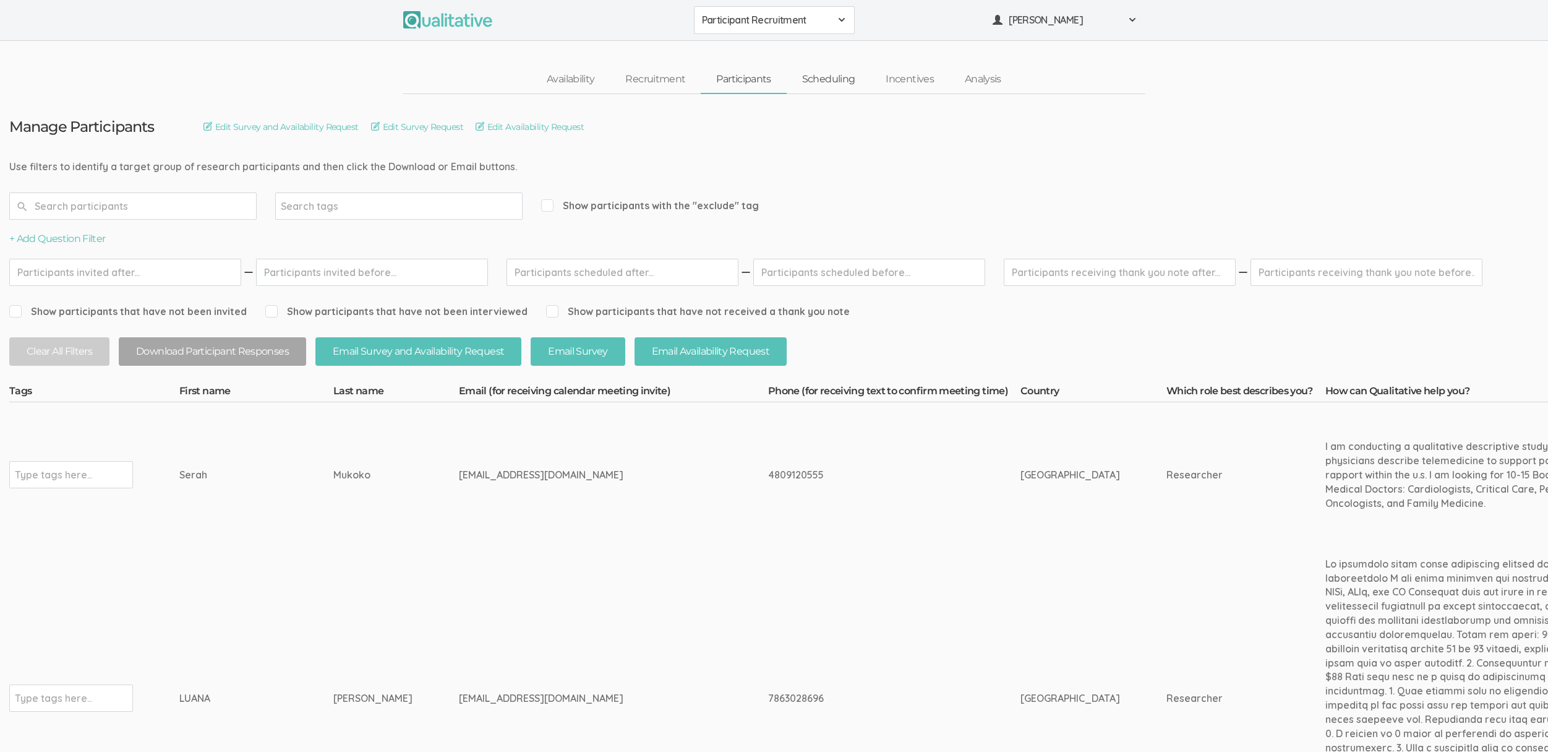
click at [833, 76] on link "Scheduling" at bounding box center [829, 79] width 84 height 27
